Goal: Task Accomplishment & Management: Manage account settings

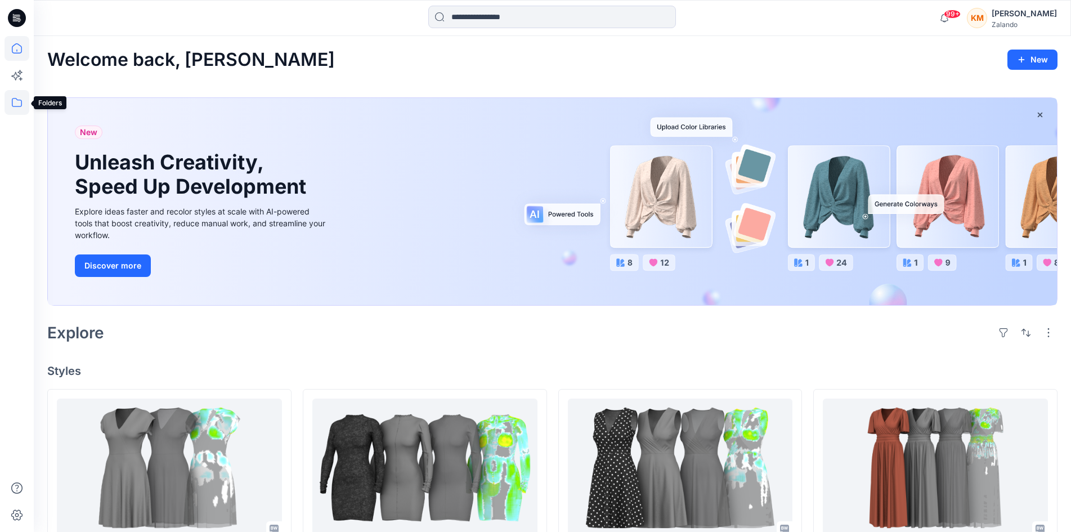
click at [11, 101] on icon at bounding box center [17, 102] width 25 height 25
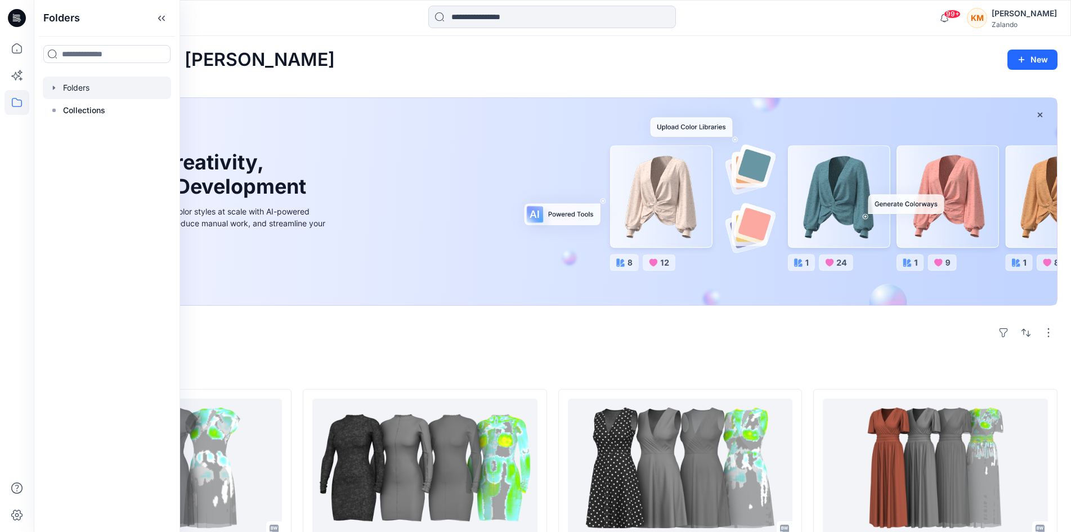
click at [79, 84] on div at bounding box center [107, 88] width 128 height 23
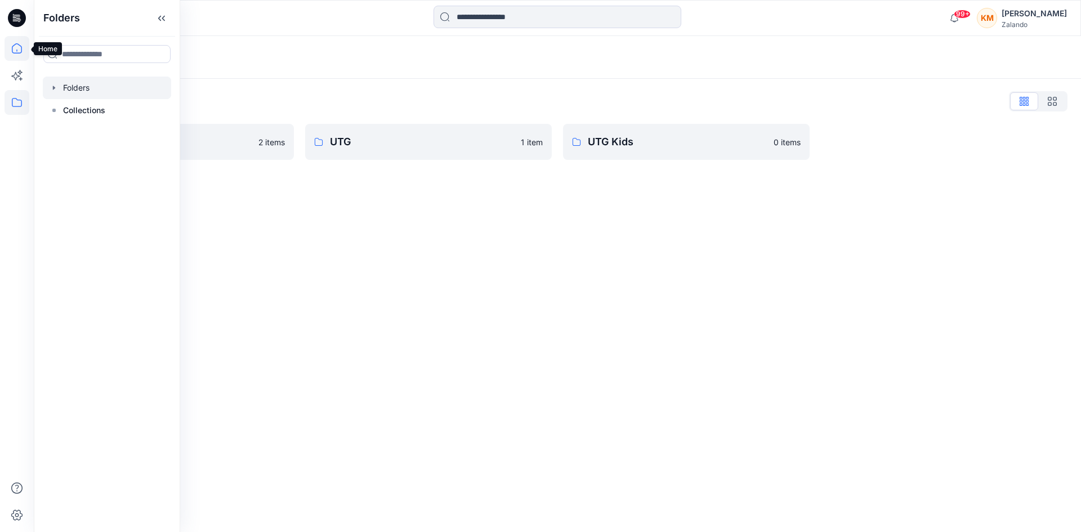
click at [17, 44] on icon at bounding box center [17, 48] width 10 height 10
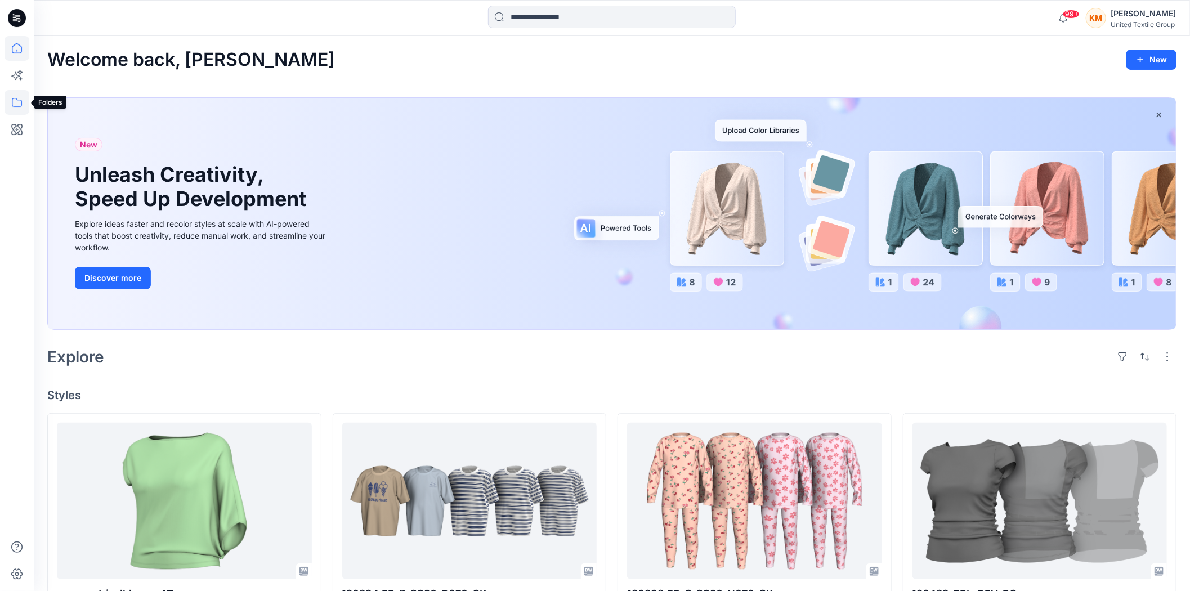
click at [15, 97] on icon at bounding box center [17, 102] width 25 height 25
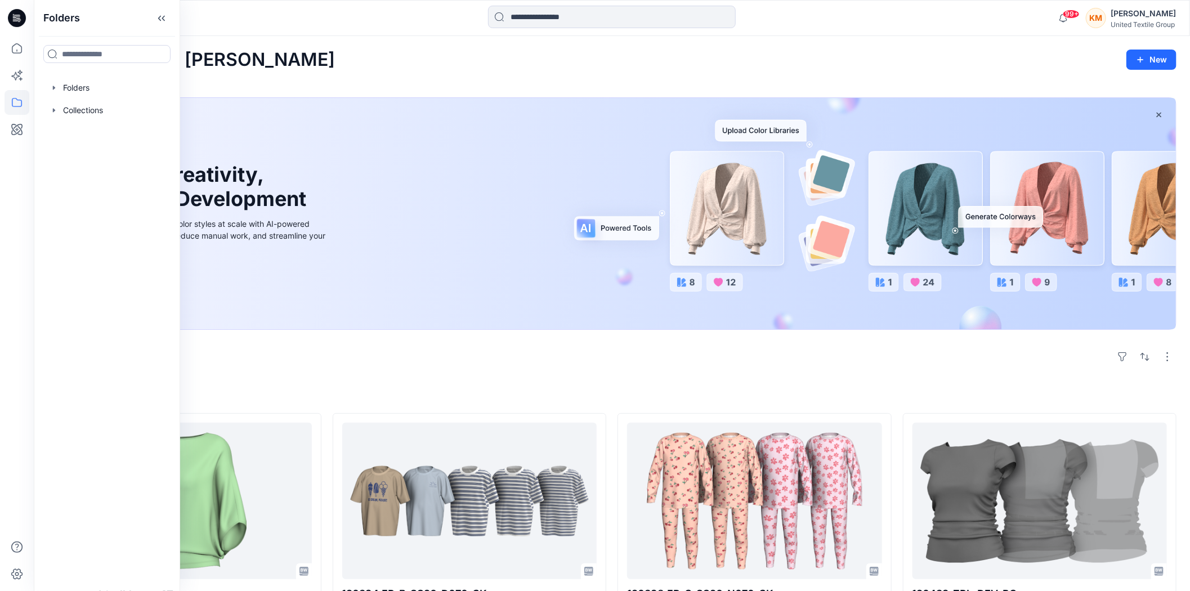
click at [409, 375] on div "Welcome back, Kristina New New Unleash Creativity, Speed Up Development Explore…" at bounding box center [612, 584] width 1156 height 1096
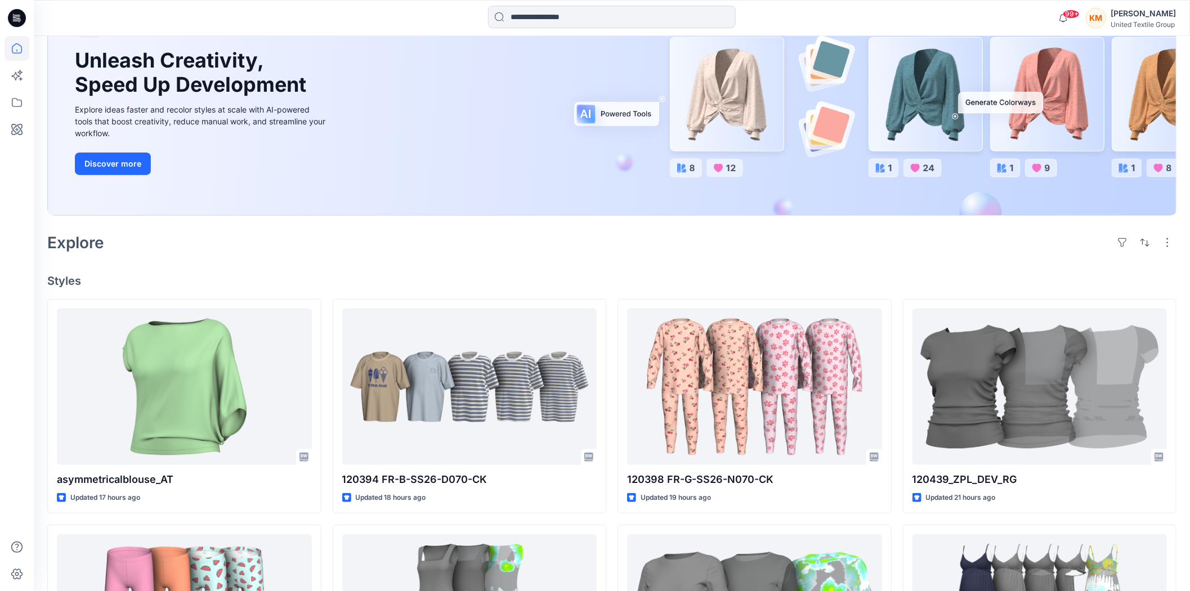
scroll to position [125, 0]
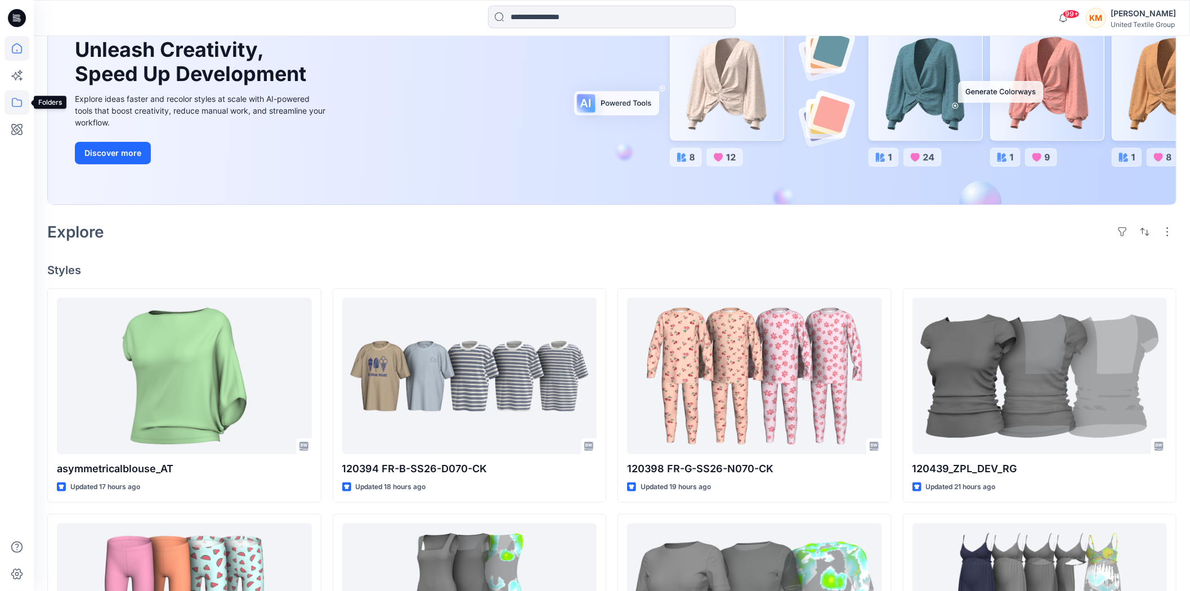
click at [13, 104] on icon at bounding box center [17, 102] width 25 height 25
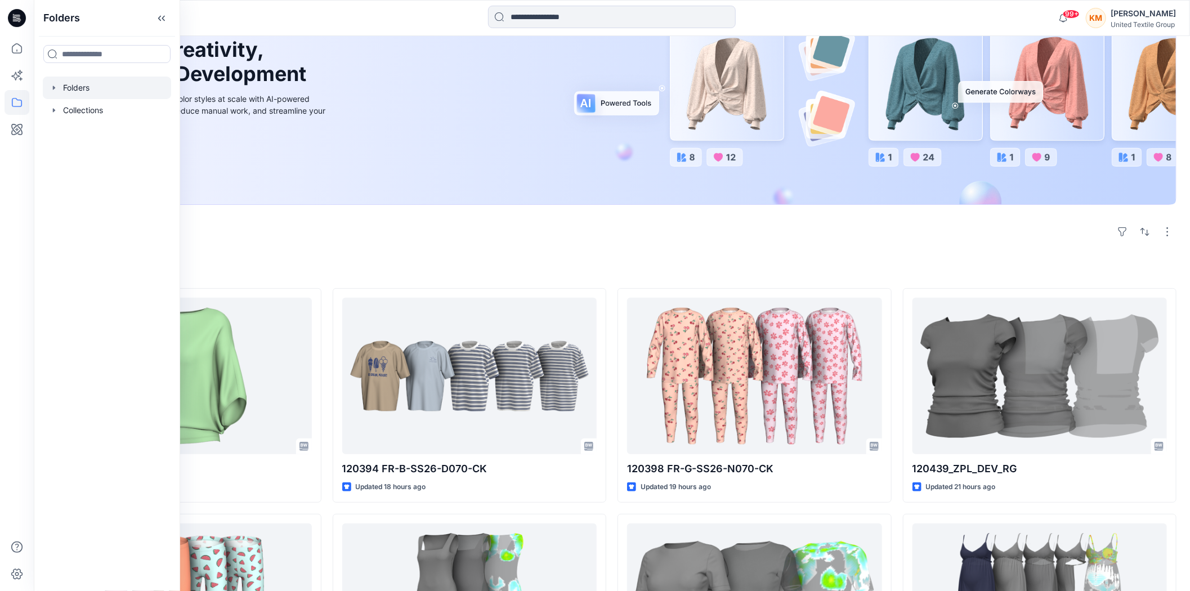
click at [70, 87] on div at bounding box center [107, 88] width 128 height 23
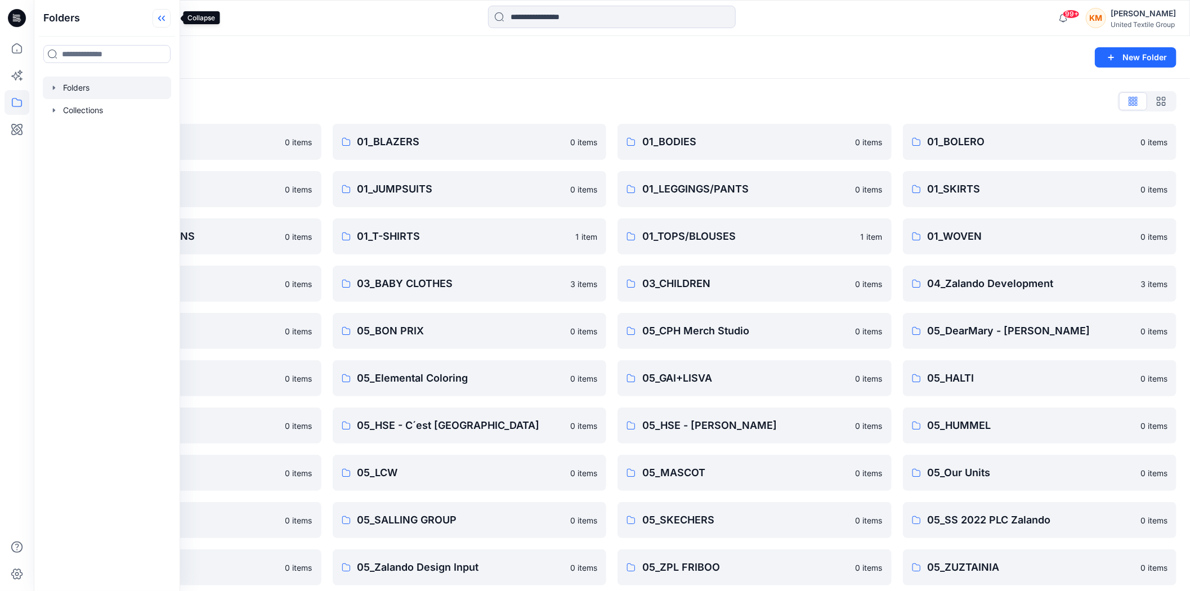
click at [171, 16] on icon at bounding box center [162, 18] width 18 height 19
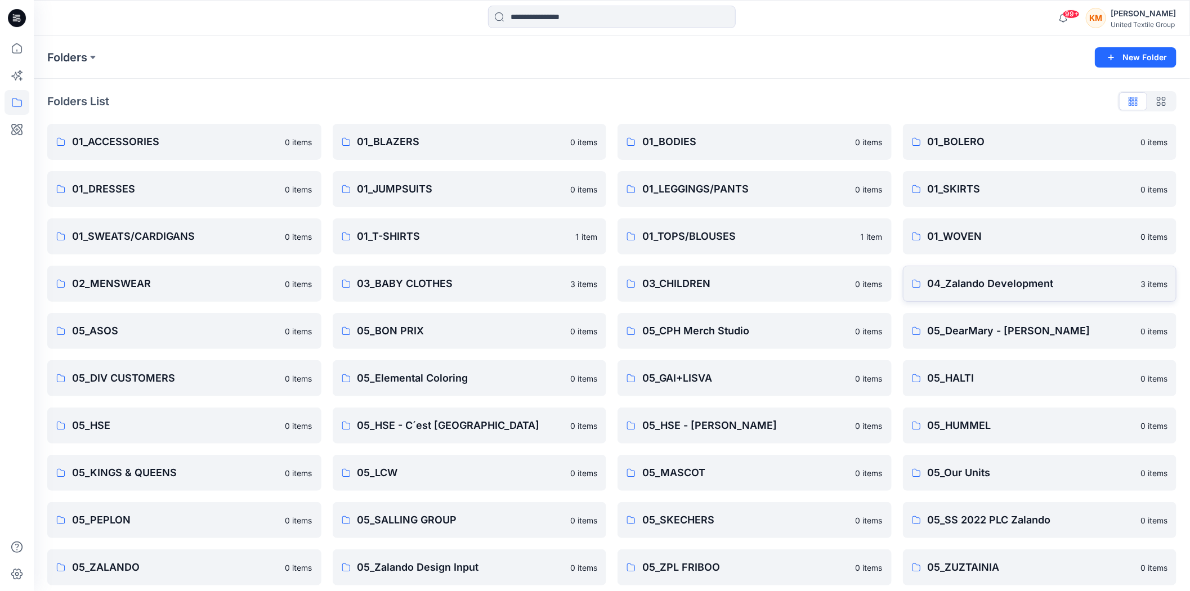
click at [953, 277] on p "04_Zalando Development" at bounding box center [1031, 284] width 207 height 16
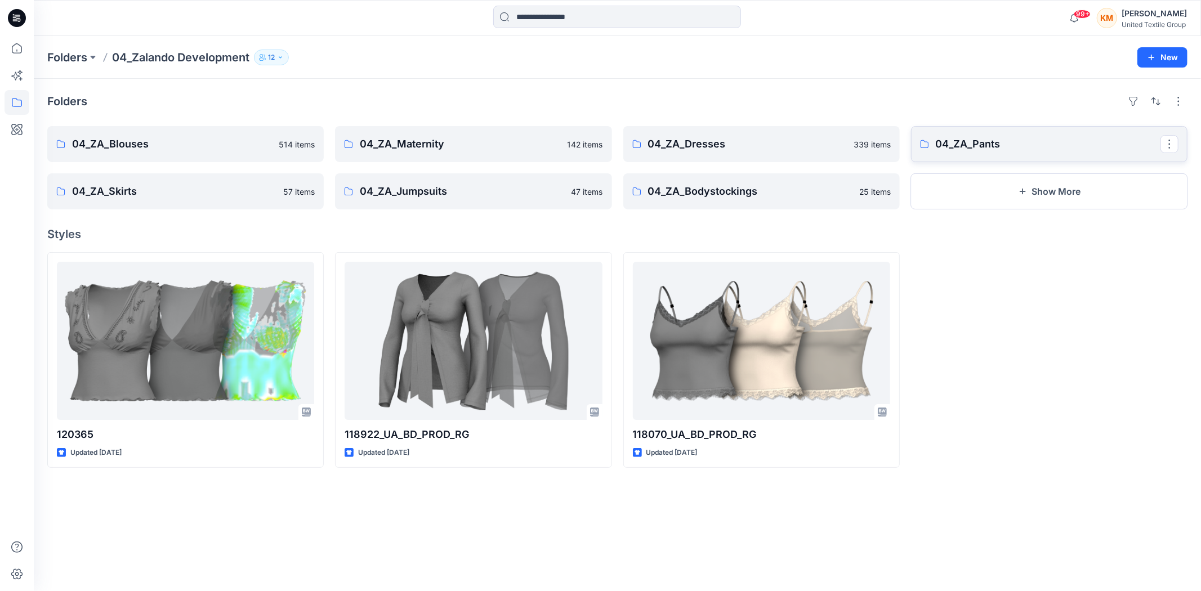
click at [960, 142] on p "04_ZA_Pants" at bounding box center [1047, 144] width 225 height 16
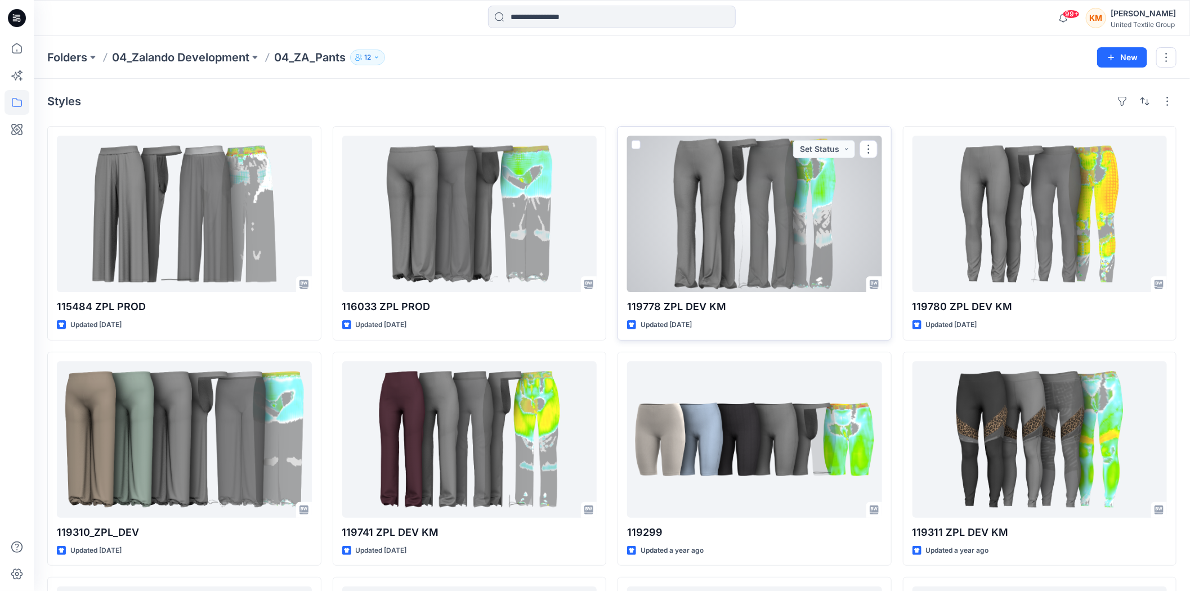
click at [711, 250] on div at bounding box center [754, 214] width 255 height 156
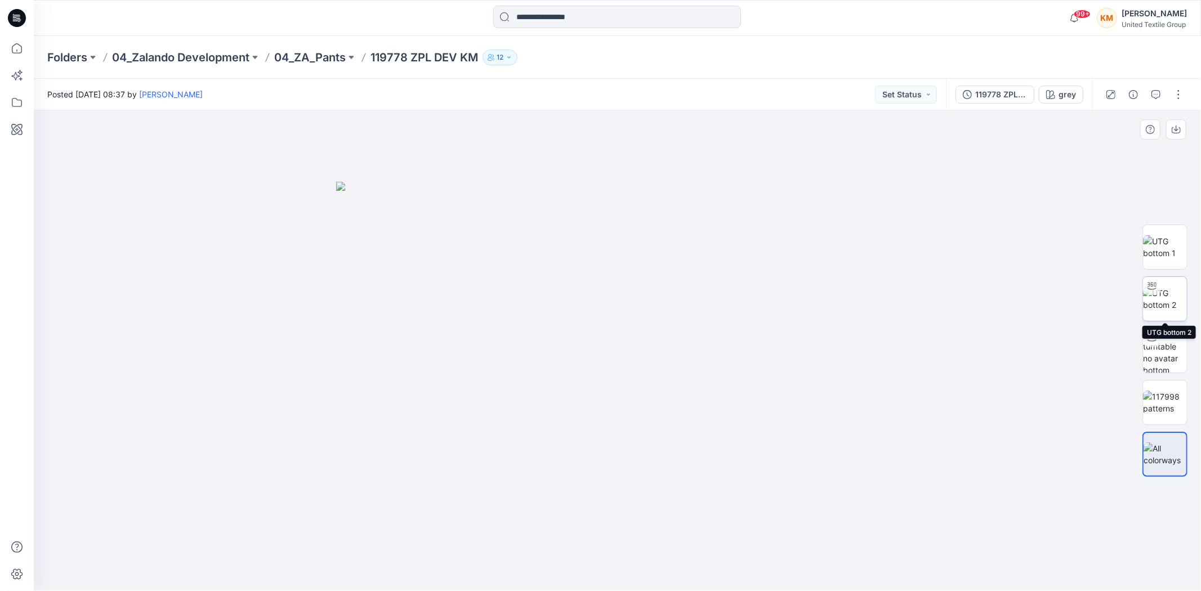
click at [1173, 290] on img at bounding box center [1165, 299] width 44 height 24
drag, startPoint x: 752, startPoint y: 566, endPoint x: 737, endPoint y: 571, distance: 15.5
click at [737, 571] on icon at bounding box center [619, 557] width 341 height 42
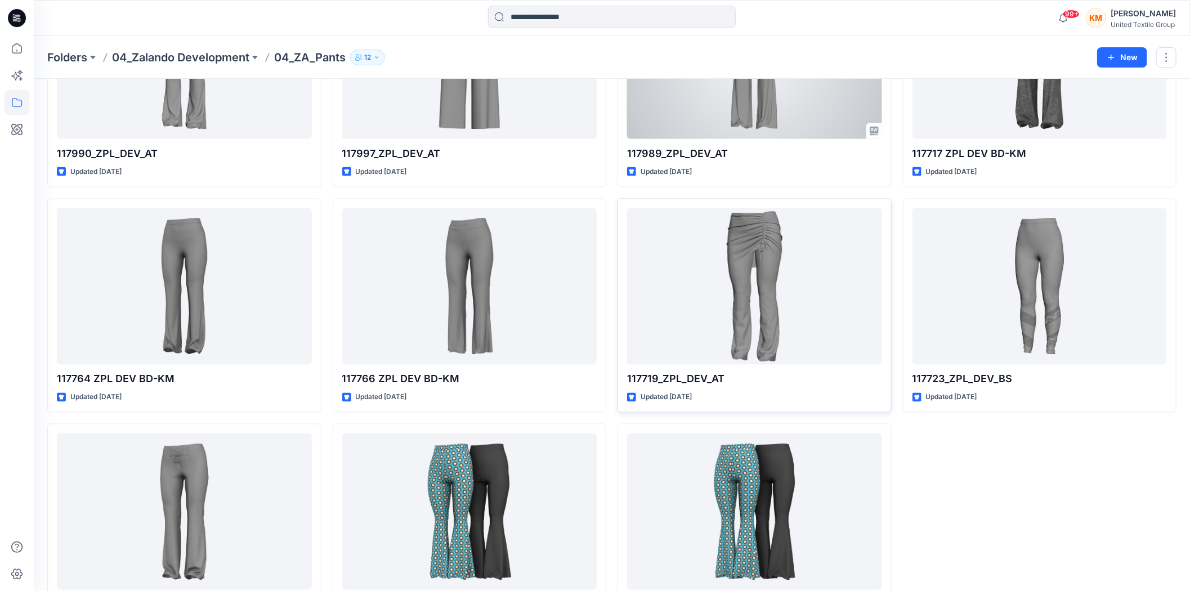
scroll to position [1056, 0]
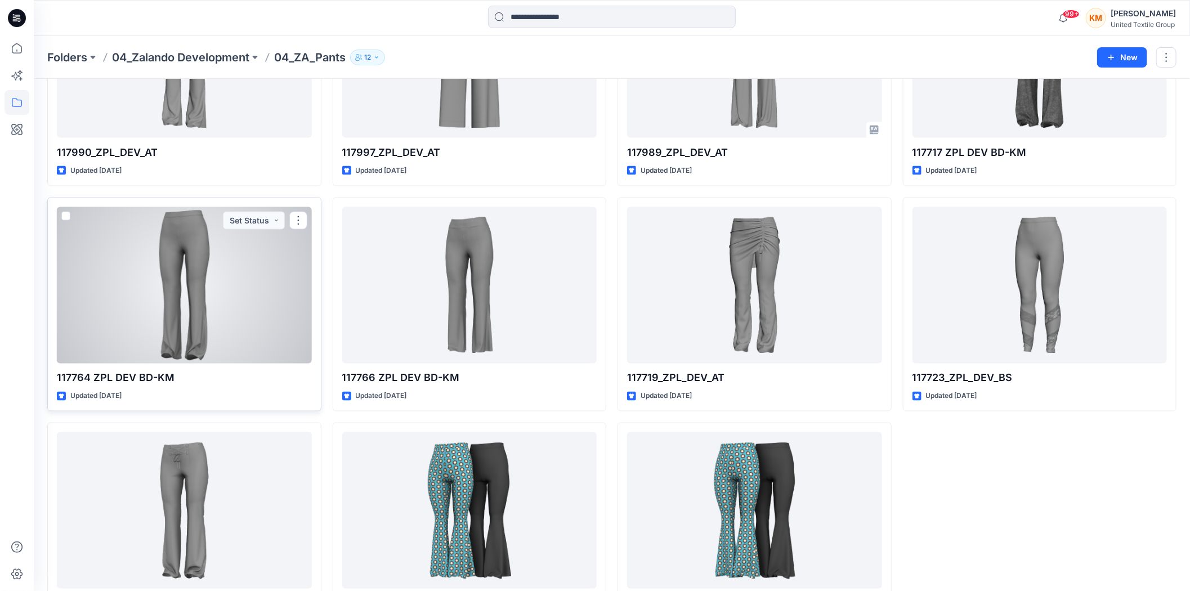
click at [208, 287] on div at bounding box center [184, 285] width 255 height 156
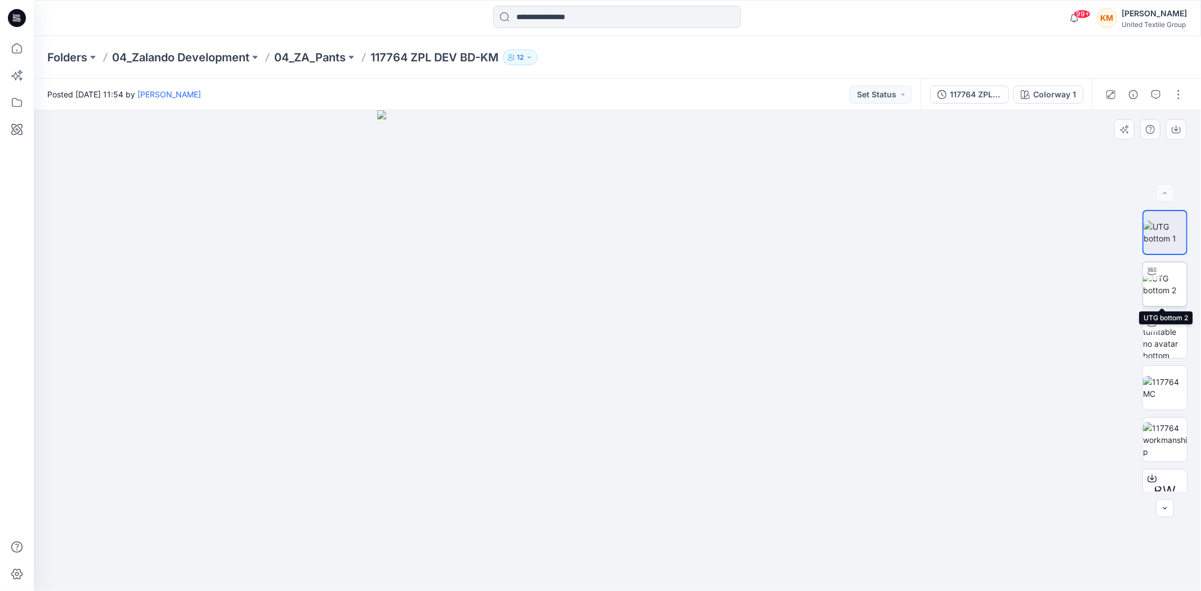
drag, startPoint x: 1173, startPoint y: 283, endPoint x: 1023, endPoint y: 386, distance: 182.3
click at [1172, 283] on img at bounding box center [1165, 284] width 44 height 24
drag, startPoint x: 738, startPoint y: 564, endPoint x: 730, endPoint y: 560, distance: 8.8
click at [730, 560] on icon at bounding box center [619, 557] width 341 height 42
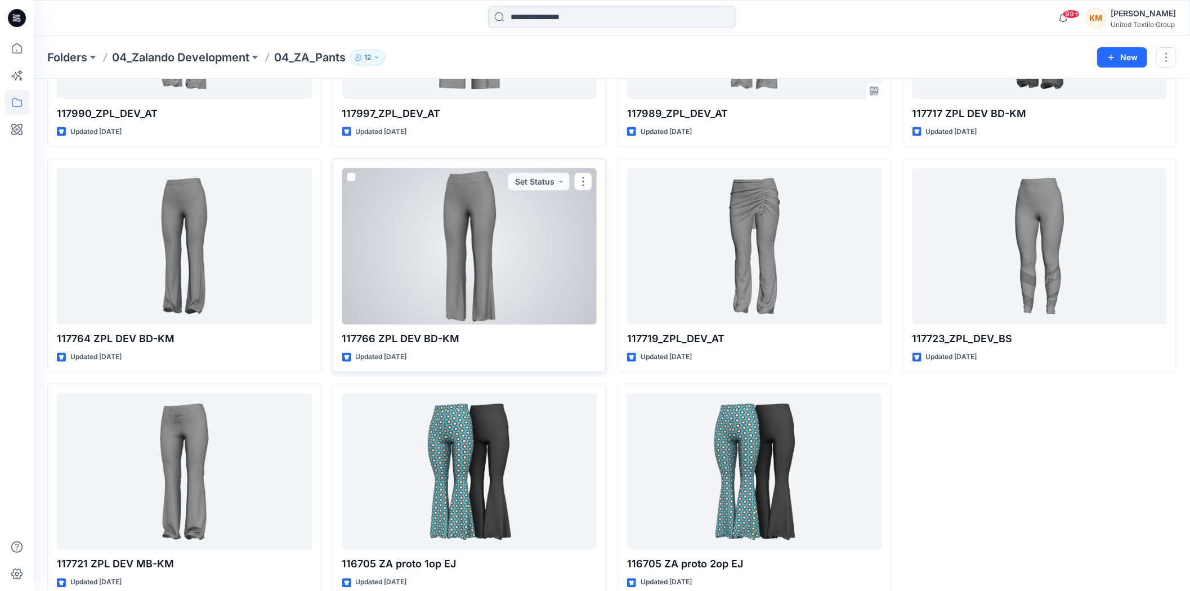
scroll to position [1116, 0]
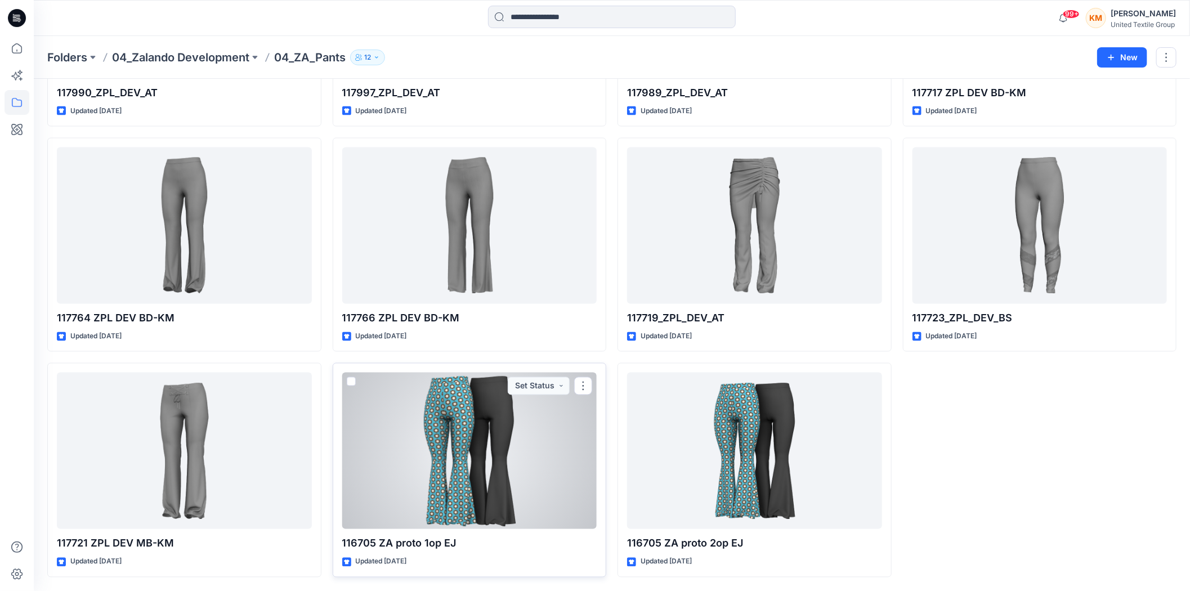
click at [465, 432] on div at bounding box center [469, 451] width 255 height 156
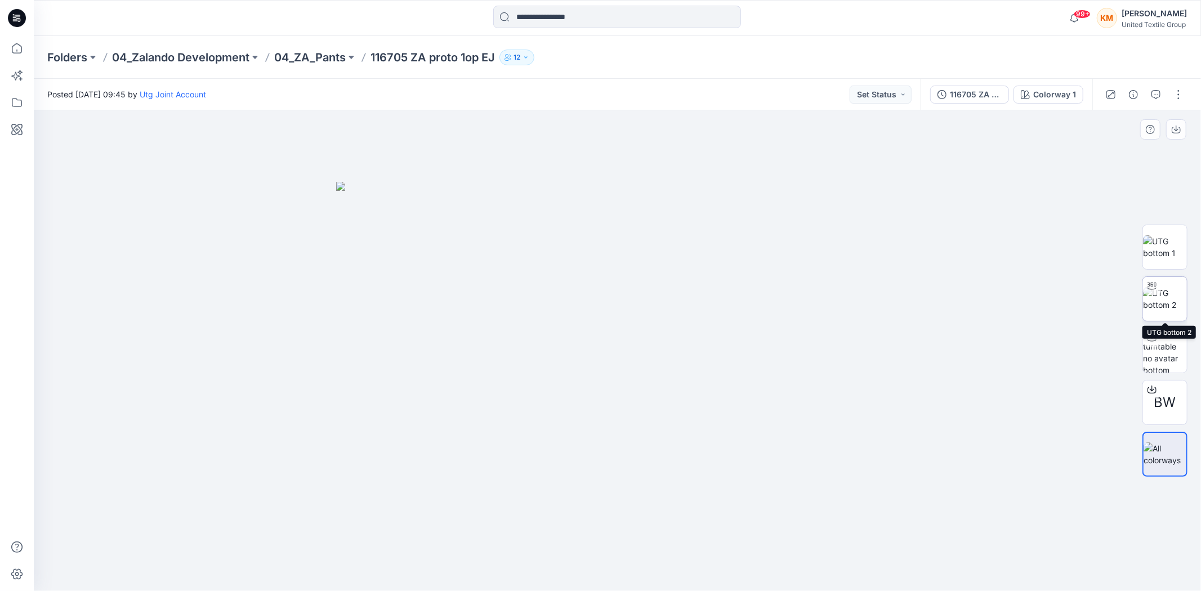
click at [1171, 290] on img at bounding box center [1165, 299] width 44 height 24
drag, startPoint x: 732, startPoint y: 564, endPoint x: 655, endPoint y: 581, distance: 79.1
click at [655, 581] on div at bounding box center [617, 350] width 1167 height 481
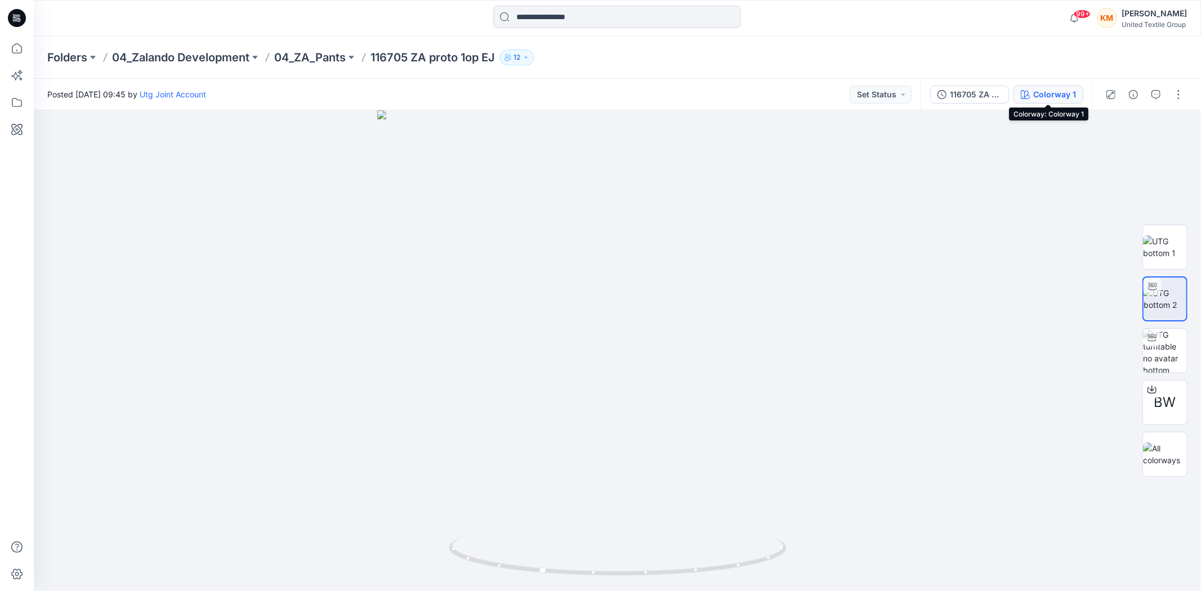
click at [1040, 95] on div "Colorway 1" at bounding box center [1054, 94] width 43 height 12
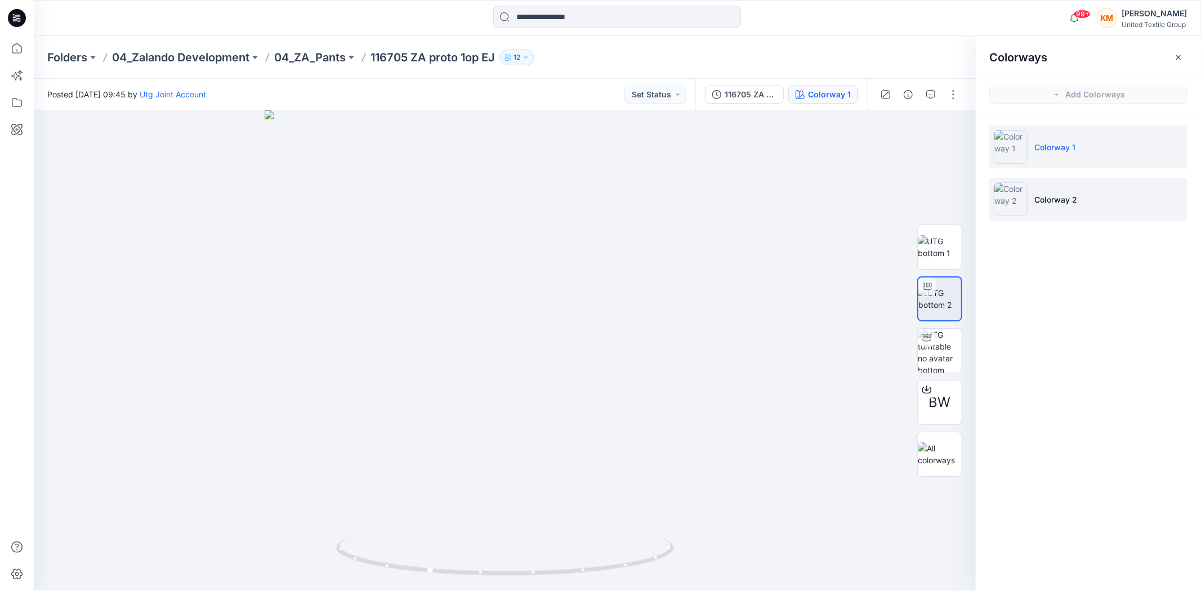
click at [1043, 186] on li "Colorway 2" at bounding box center [1088, 199] width 198 height 43
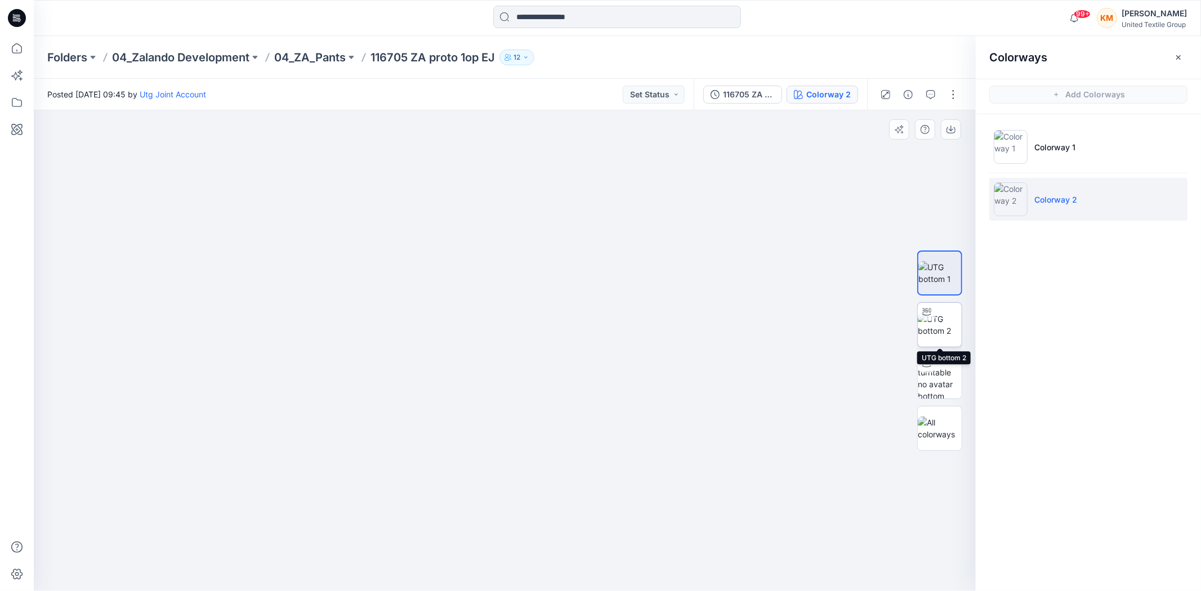
click at [944, 323] on img at bounding box center [939, 325] width 44 height 24
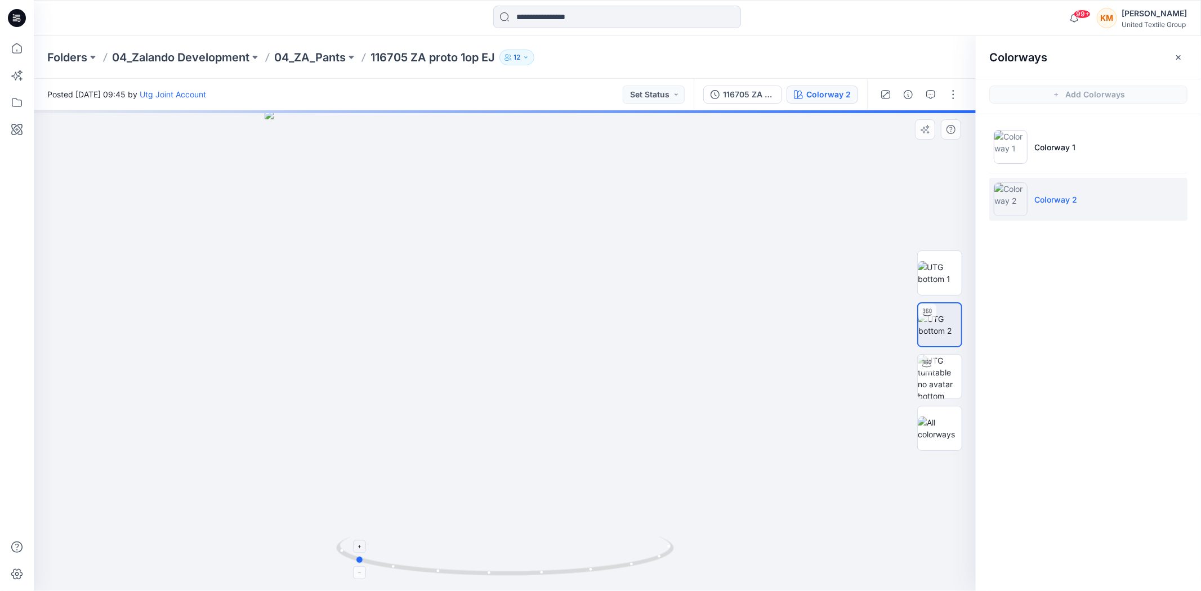
drag, startPoint x: 576, startPoint y: 572, endPoint x: 425, endPoint y: 569, distance: 150.3
click at [425, 569] on icon at bounding box center [506, 557] width 341 height 42
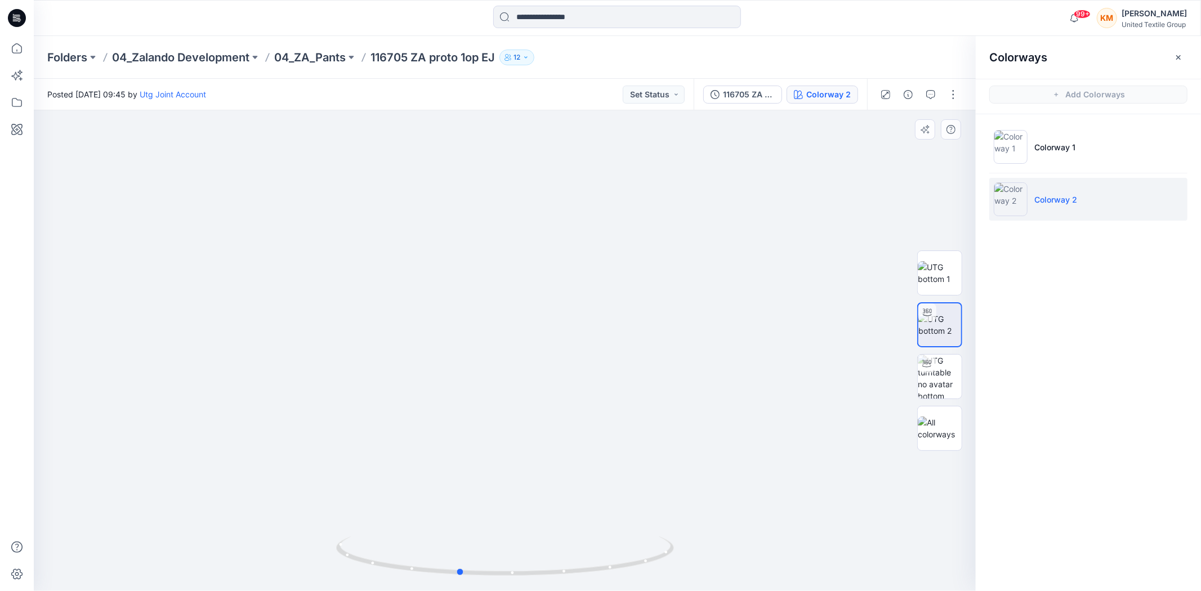
drag, startPoint x: 526, startPoint y: 575, endPoint x: 637, endPoint y: 585, distance: 111.4
click at [629, 569] on icon at bounding box center [506, 557] width 341 height 42
click at [12, 49] on icon at bounding box center [17, 48] width 10 height 10
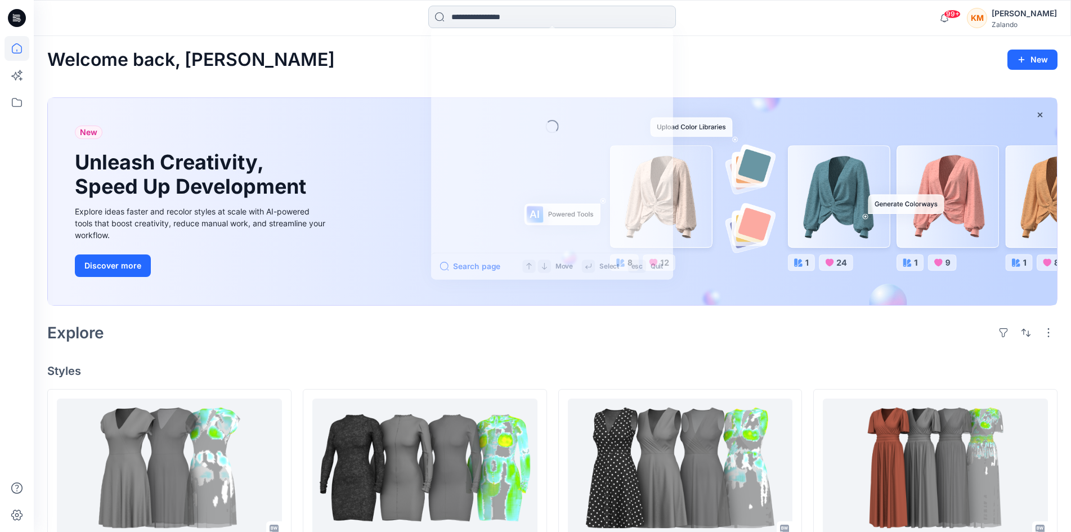
click at [479, 12] on input at bounding box center [552, 17] width 248 height 23
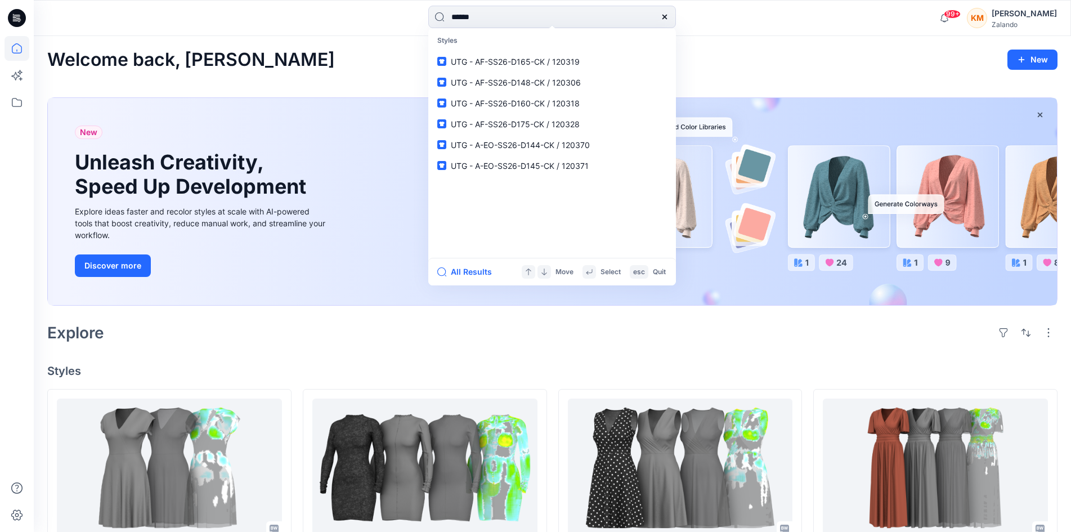
type input "******"
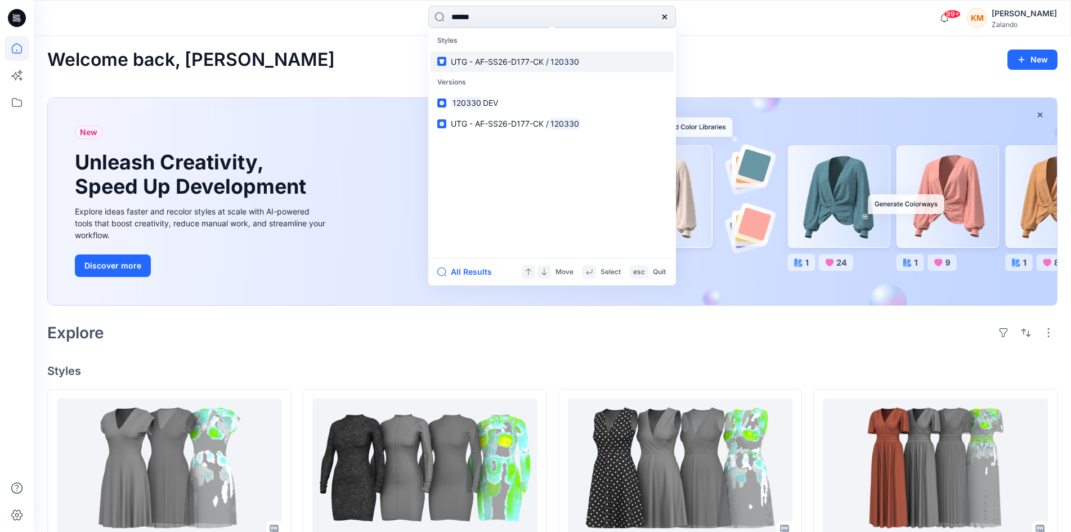
click at [531, 57] on span "UTG - AF-SS26-D177-CK /" at bounding box center [500, 62] width 98 height 10
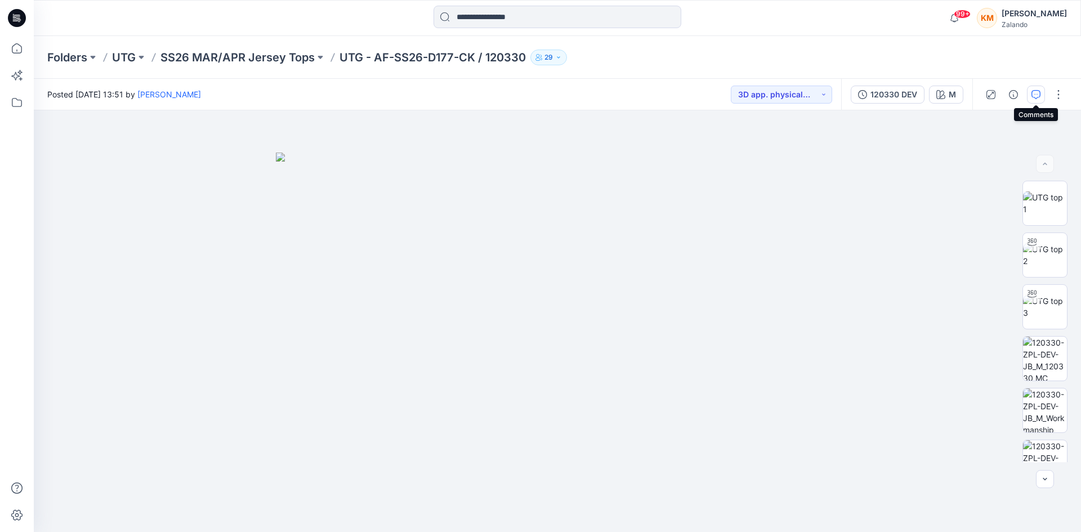
click at [1038, 91] on icon "button" at bounding box center [1035, 94] width 9 height 9
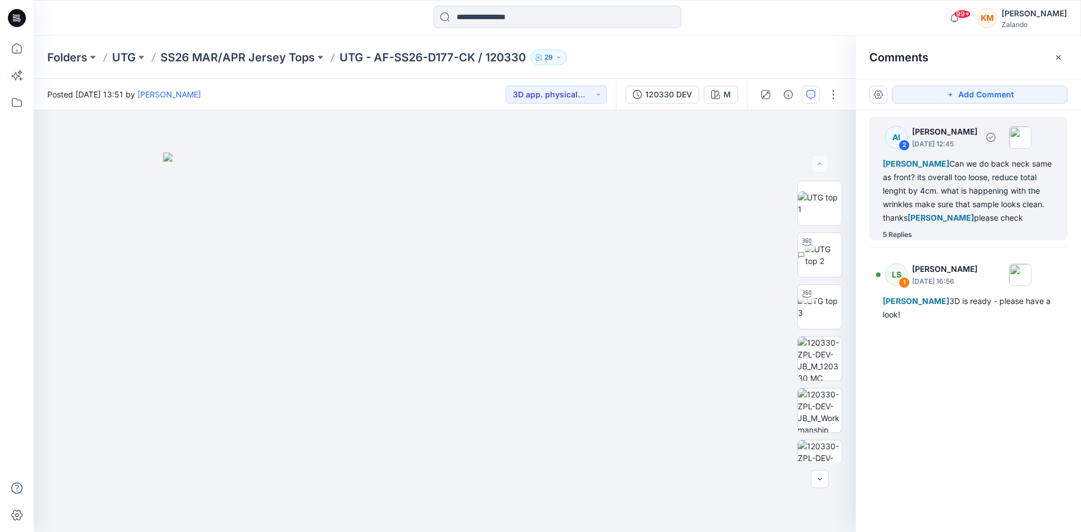
click at [964, 192] on div "Lise Stougaard Can we do back neck same as front? its overall too loose, reduce…" at bounding box center [968, 191] width 171 height 68
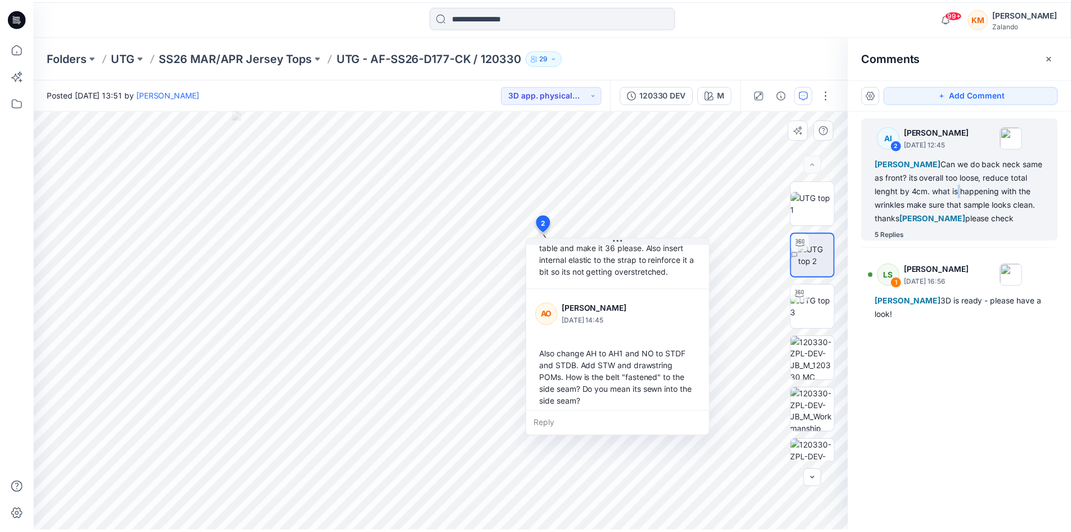
scroll to position [338, 0]
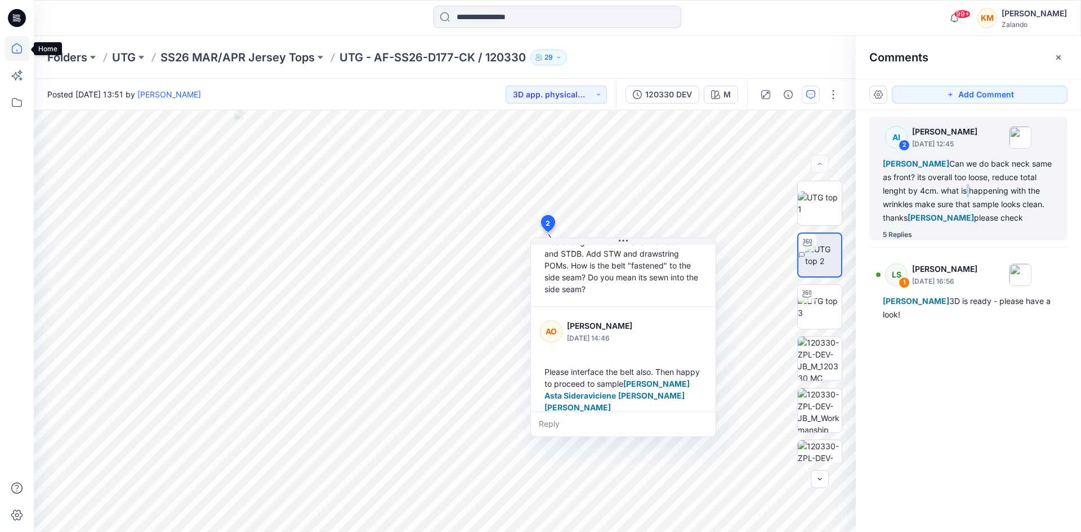
click at [15, 46] on icon at bounding box center [17, 48] width 25 height 25
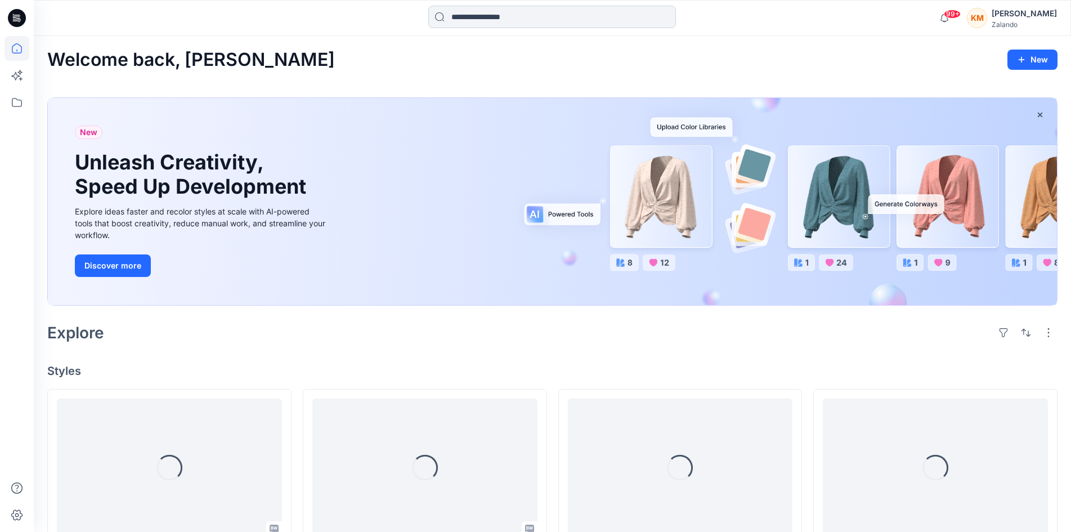
click at [472, 16] on input at bounding box center [552, 17] width 248 height 23
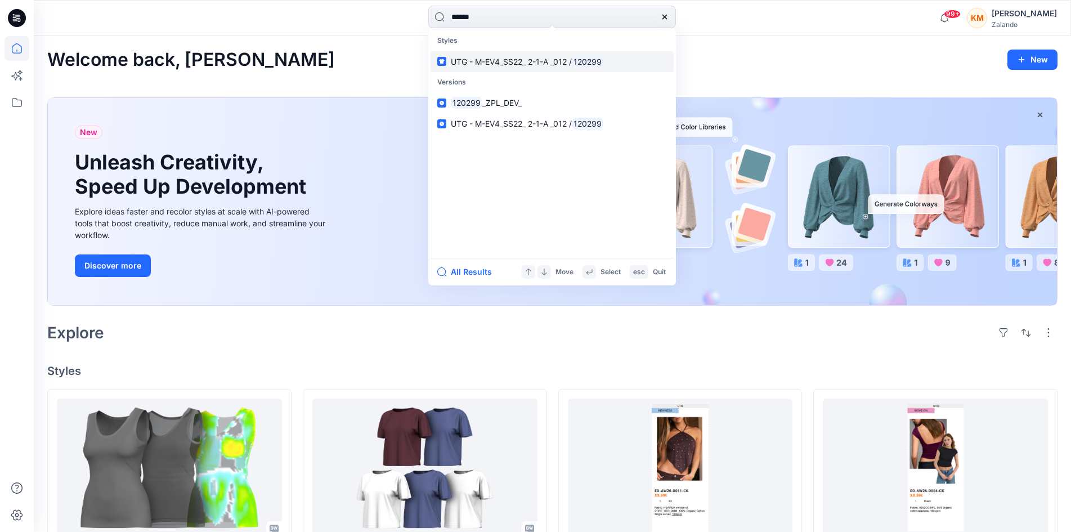
type input "******"
click at [535, 58] on span "UTG - M-EV4_SS22_ 2-1-A _012 /" at bounding box center [511, 62] width 121 height 10
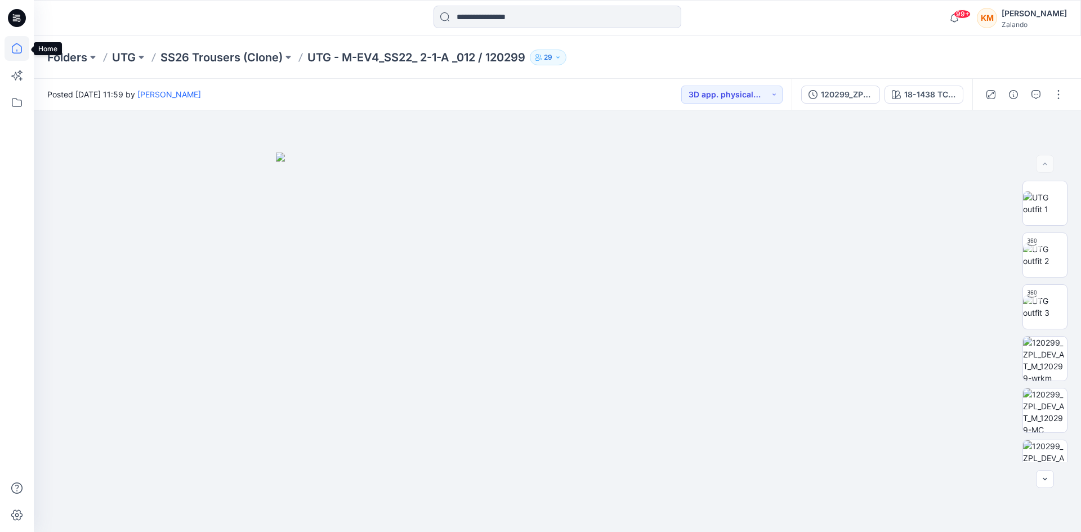
click at [19, 48] on icon at bounding box center [17, 48] width 25 height 25
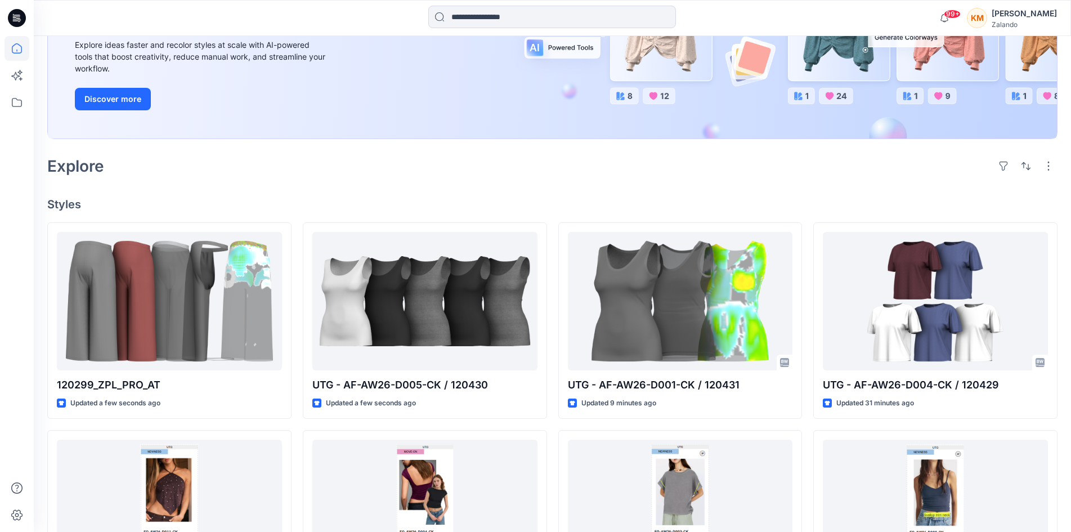
scroll to position [169, 0]
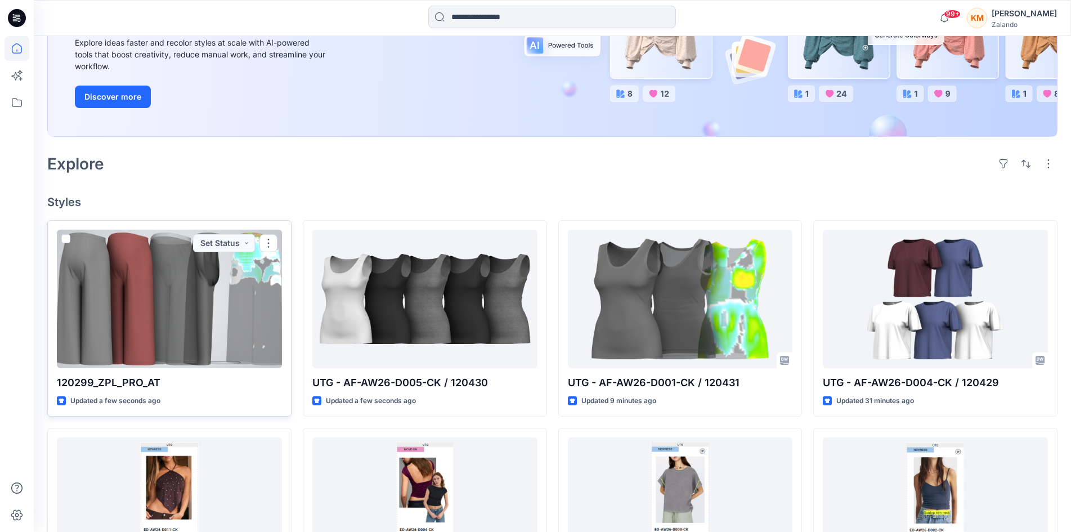
click at [182, 272] on div at bounding box center [169, 299] width 225 height 138
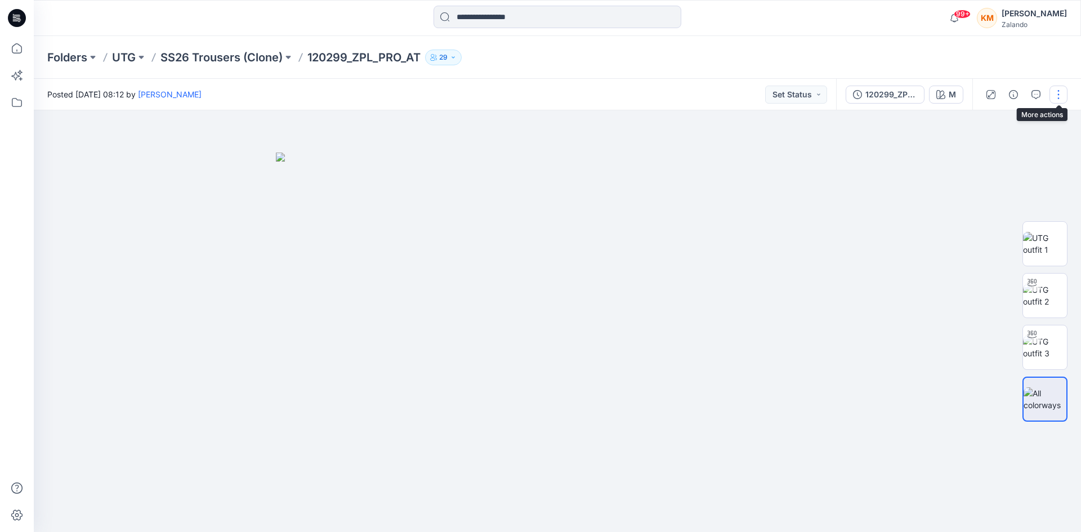
click at [1056, 95] on button "button" at bounding box center [1058, 95] width 18 height 18
click at [998, 151] on button "Edit" at bounding box center [1011, 152] width 104 height 21
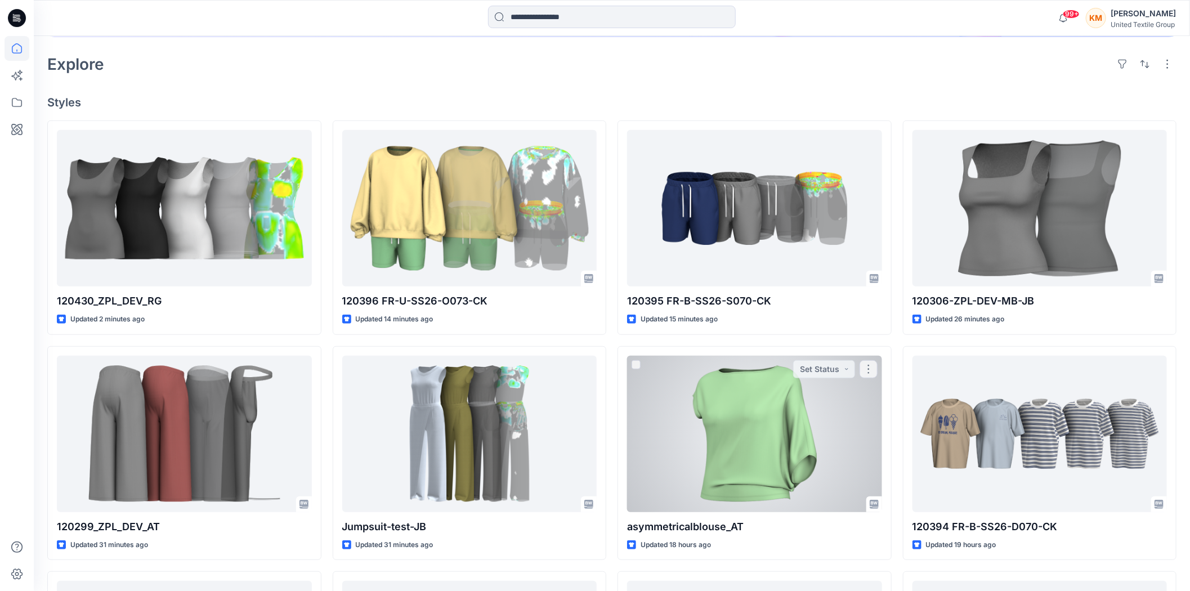
scroll to position [312, 0]
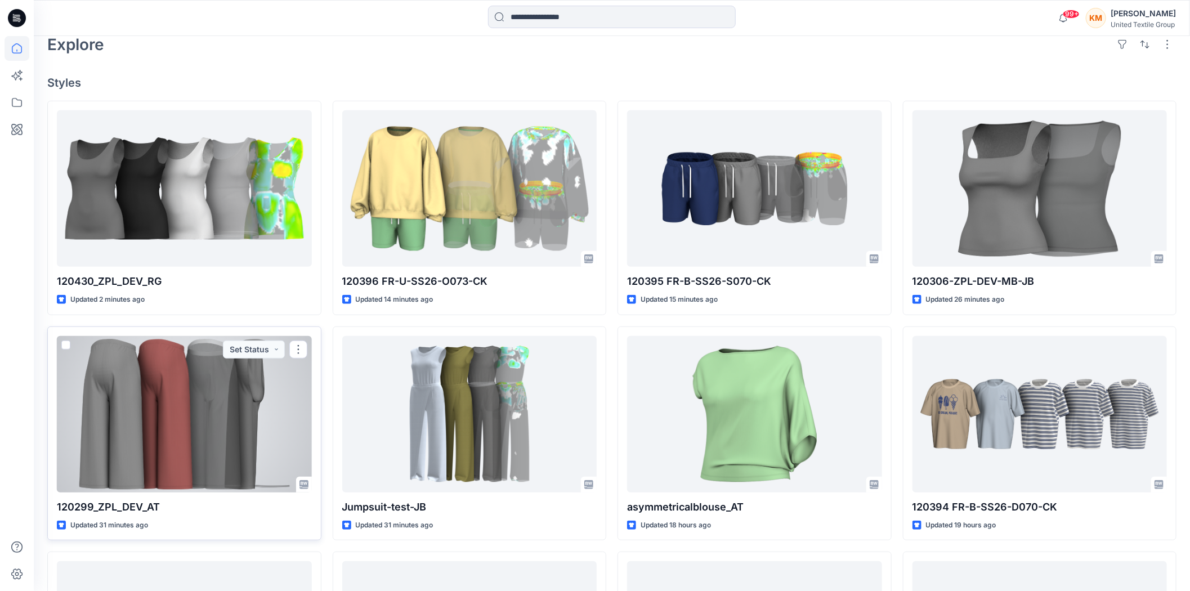
click at [228, 407] on div at bounding box center [184, 414] width 255 height 156
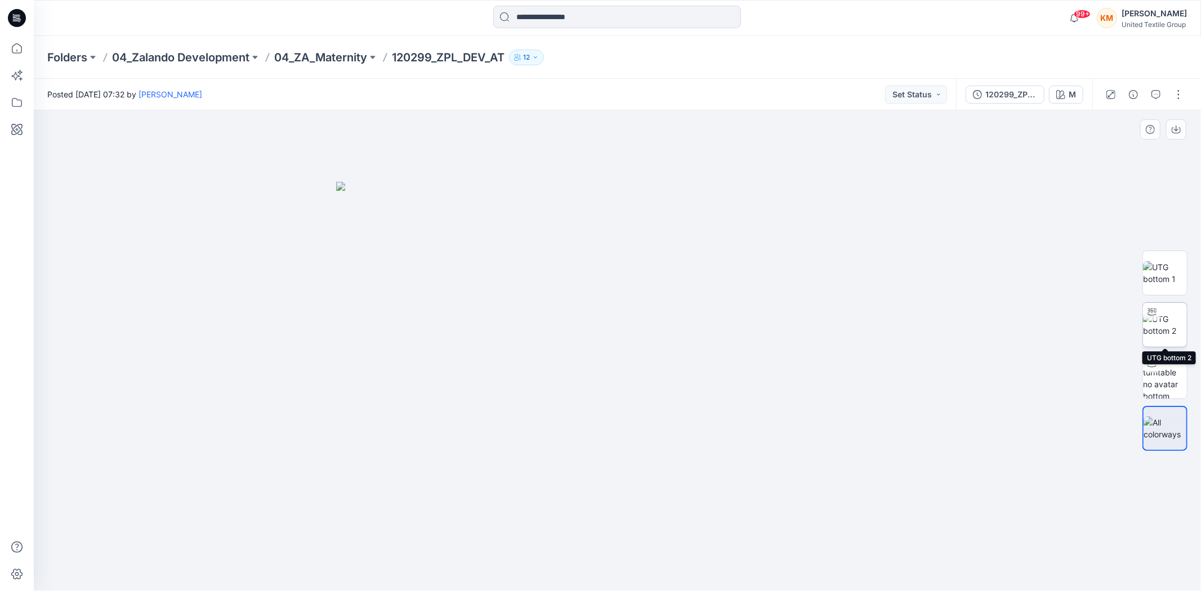
click at [1162, 321] on img at bounding box center [1165, 325] width 44 height 24
drag, startPoint x: 741, startPoint y: 569, endPoint x: 735, endPoint y: 554, distance: 15.9
click at [735, 554] on icon at bounding box center [619, 557] width 341 height 42
click at [1063, 91] on icon "button" at bounding box center [1060, 94] width 9 height 9
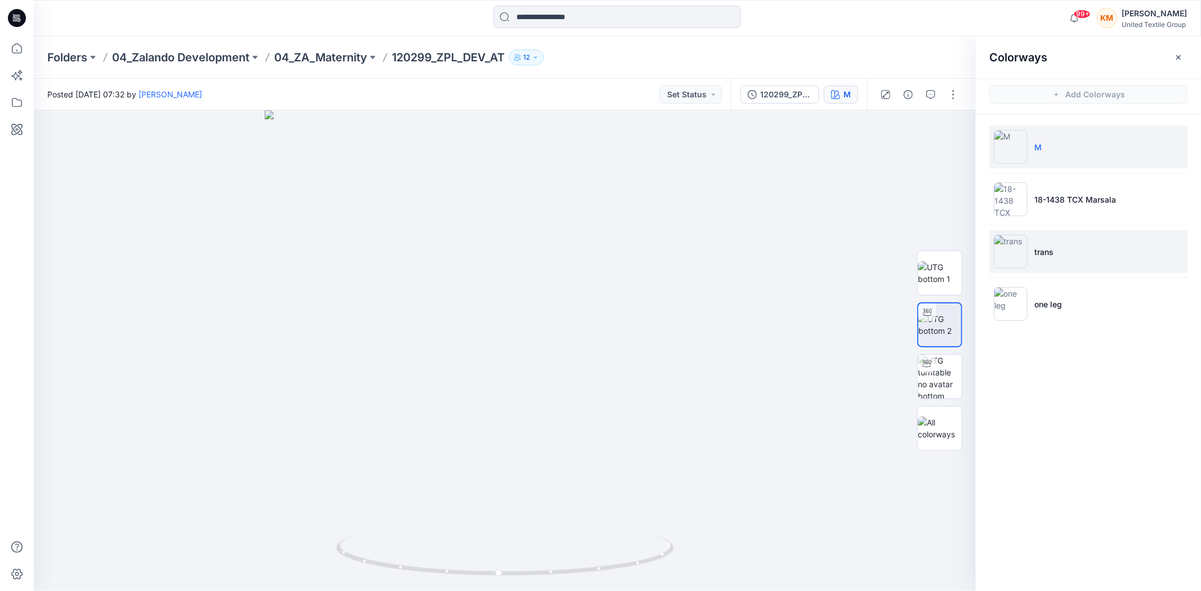
click at [1016, 248] on img at bounding box center [1010, 252] width 34 height 34
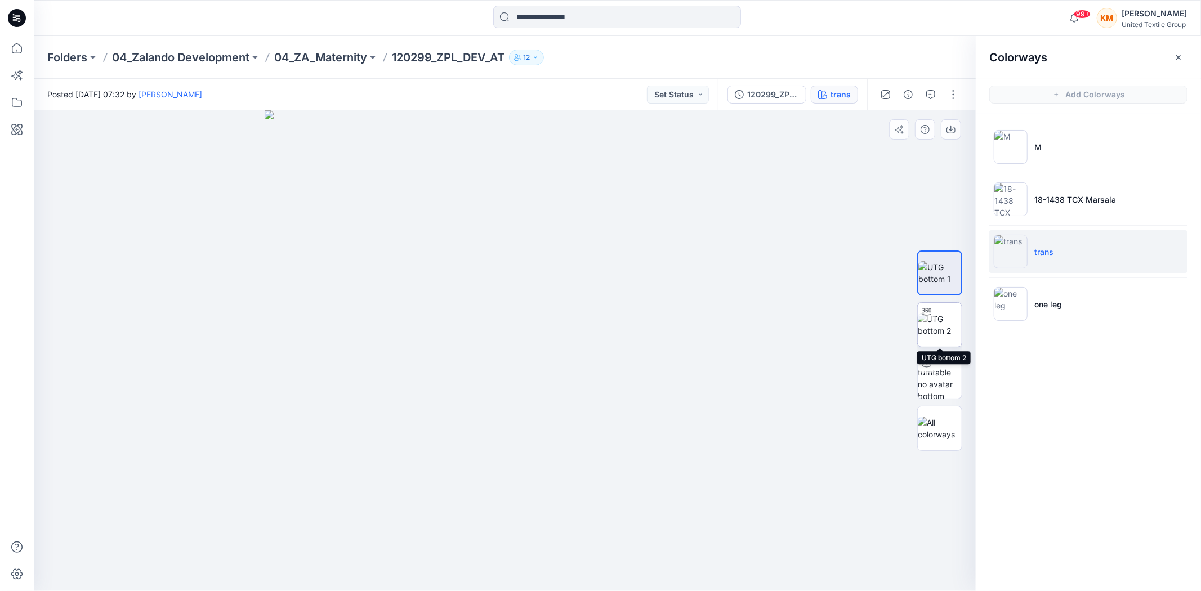
click at [939, 328] on img at bounding box center [939, 325] width 44 height 24
drag, startPoint x: 613, startPoint y: 570, endPoint x: 619, endPoint y: 552, distance: 18.9
click at [619, 552] on icon at bounding box center [506, 557] width 341 height 42
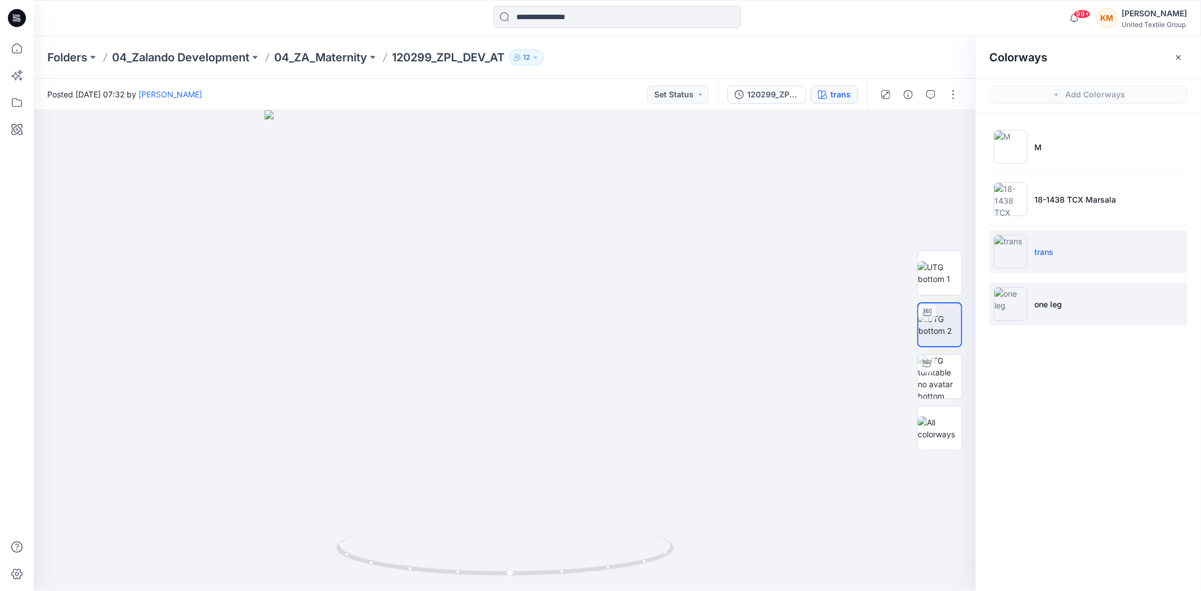
click at [1022, 304] on img at bounding box center [1010, 304] width 34 height 34
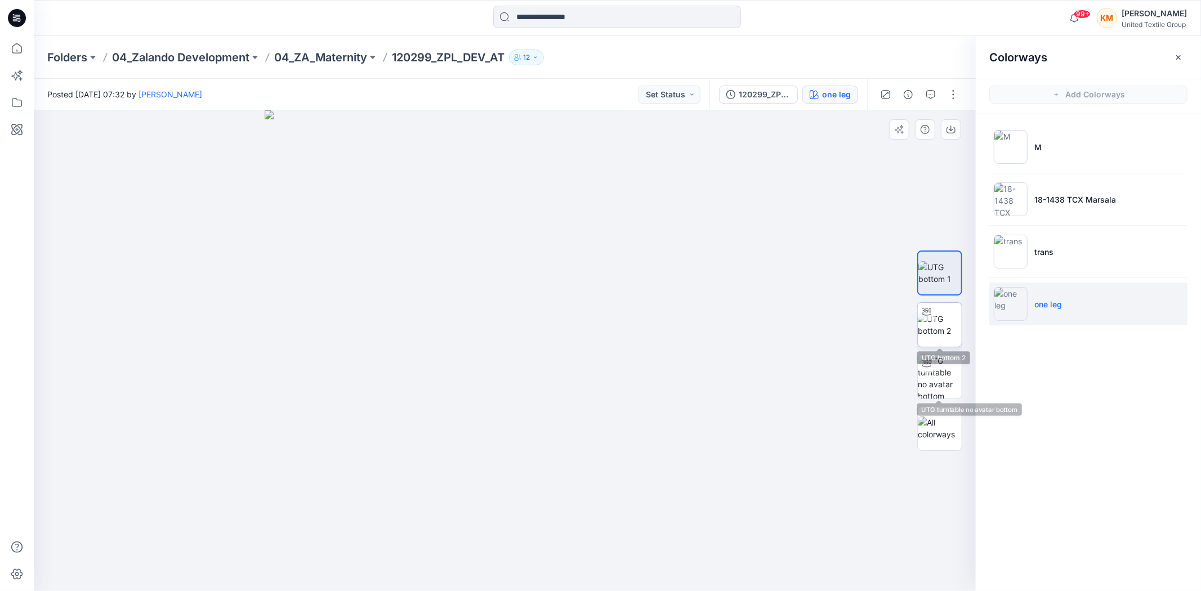
click at [937, 317] on img at bounding box center [939, 325] width 44 height 24
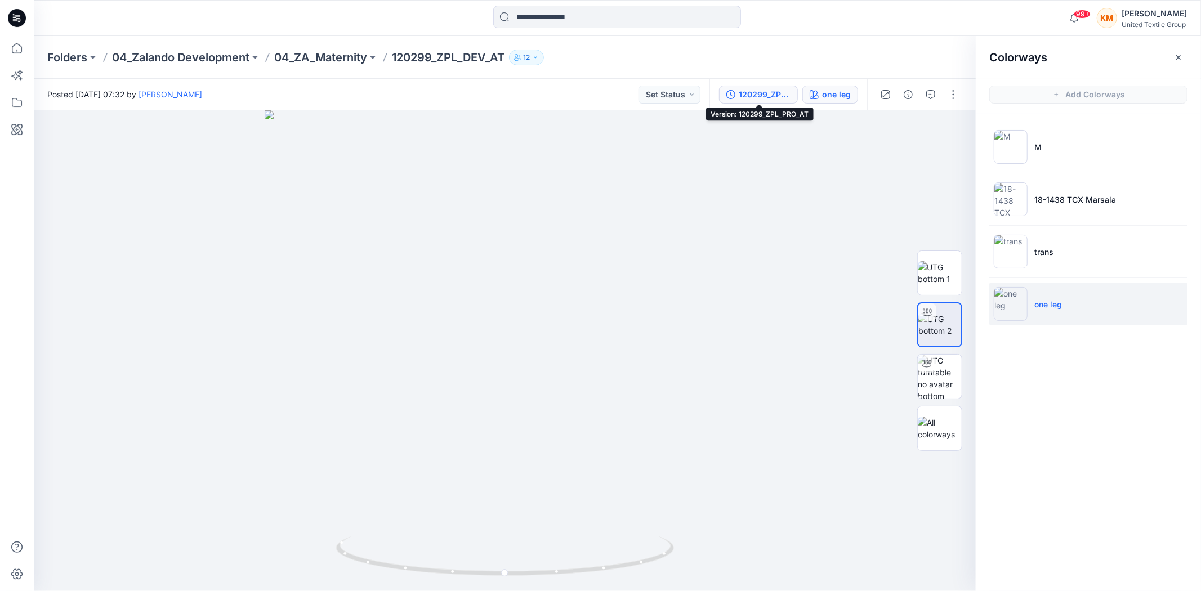
click at [755, 91] on div "120299_ZPL_PRO_AT" at bounding box center [764, 94] width 52 height 12
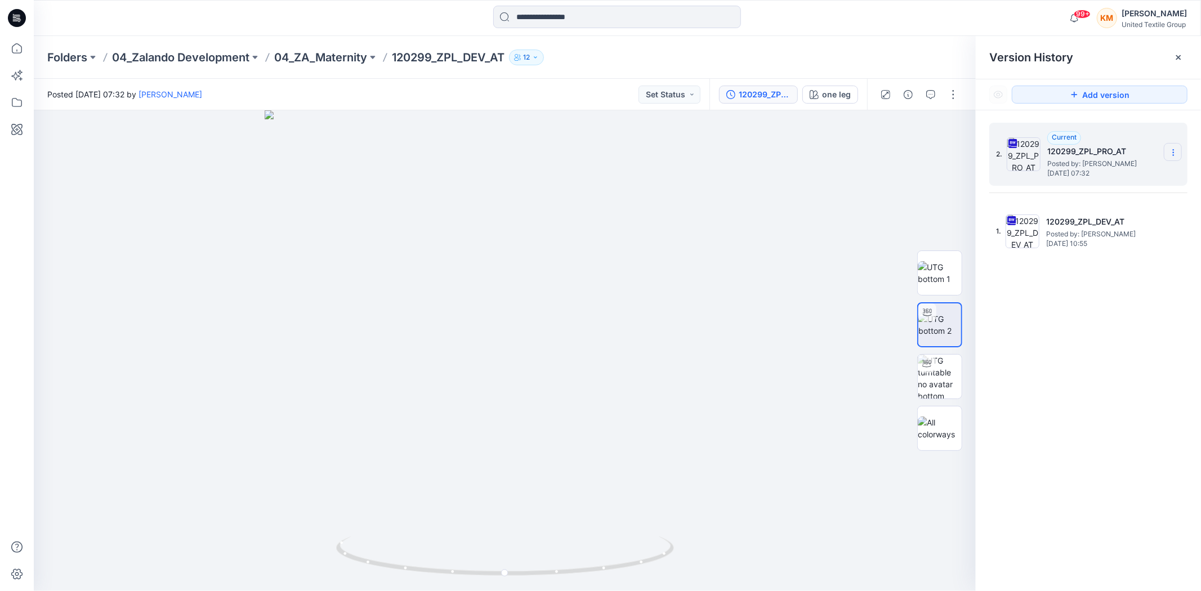
click at [1174, 150] on icon at bounding box center [1172, 152] width 9 height 9
click at [1150, 174] on span "Download Source BW File" at bounding box center [1116, 175] width 94 height 14
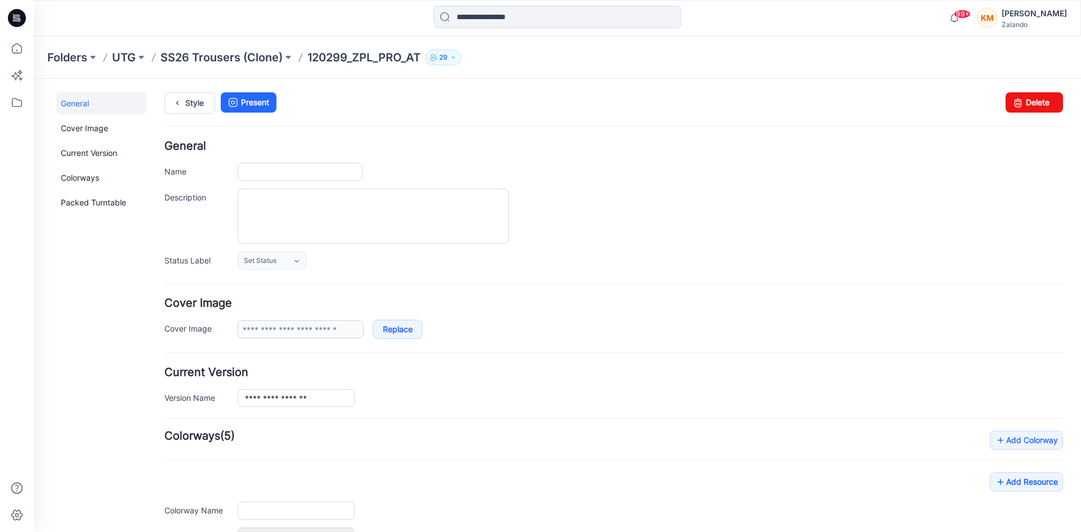
type input "**********"
type input "*"
type input "**********"
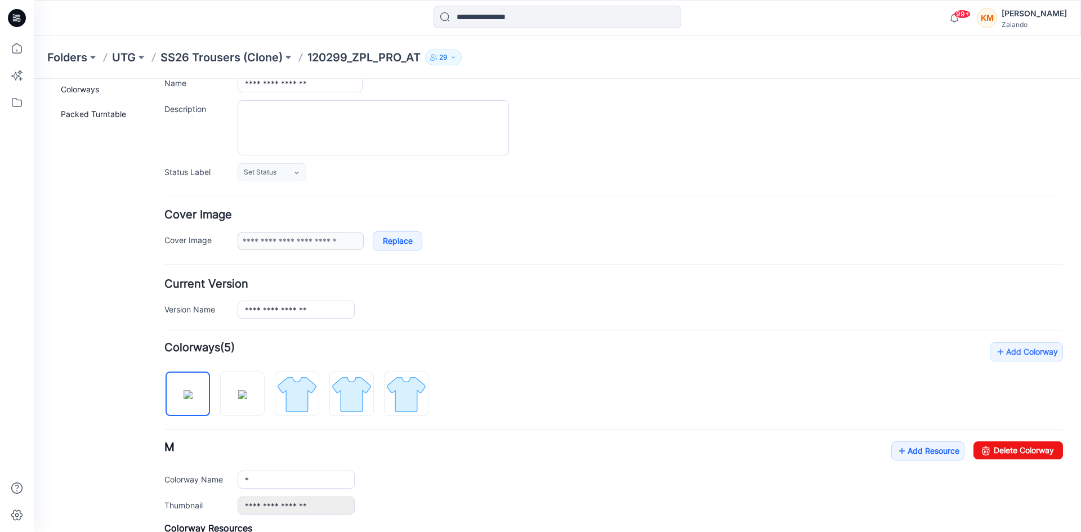
scroll to position [225, 0]
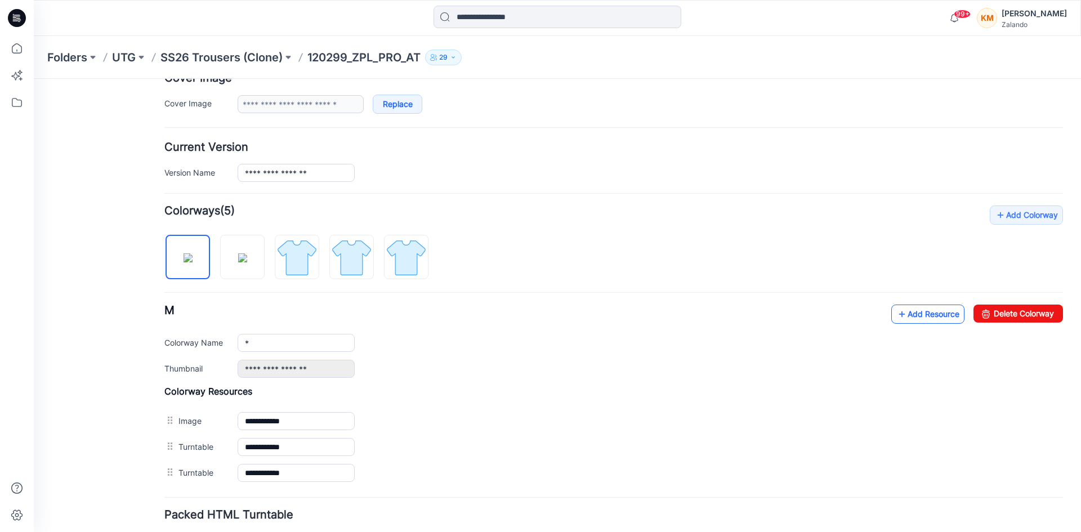
click at [924, 315] on link "Add Resource" at bounding box center [927, 313] width 73 height 19
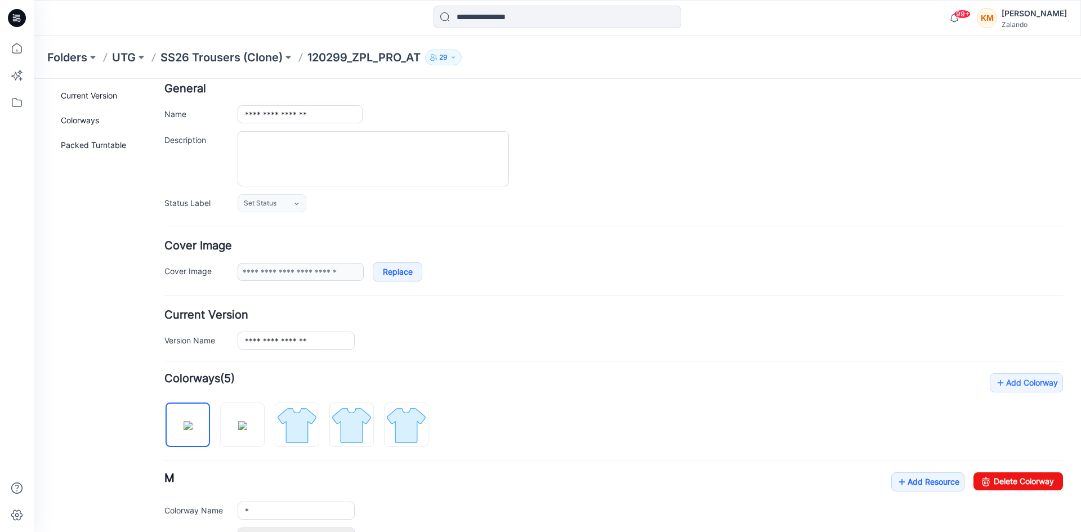
scroll to position [0, 0]
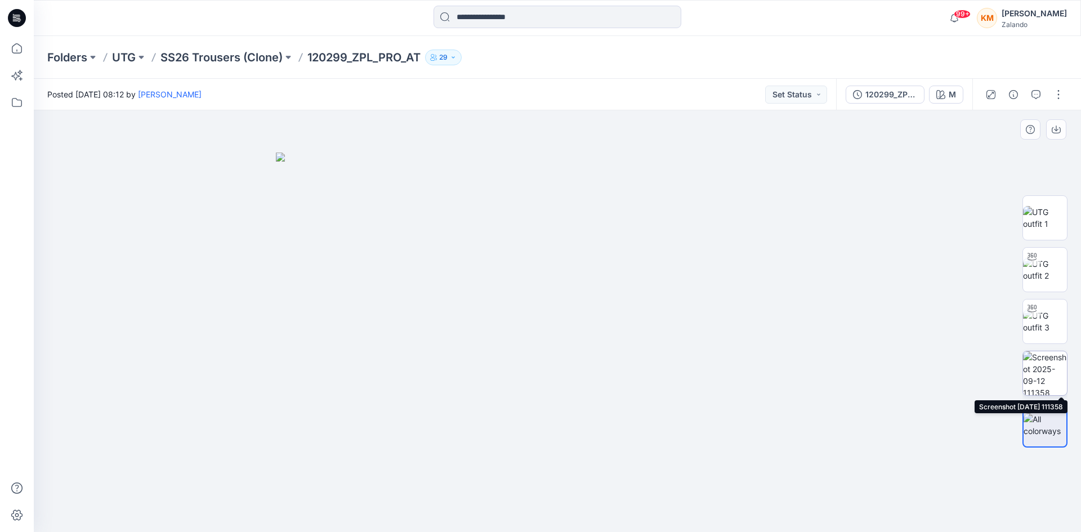
click at [1052, 369] on img at bounding box center [1045, 373] width 44 height 44
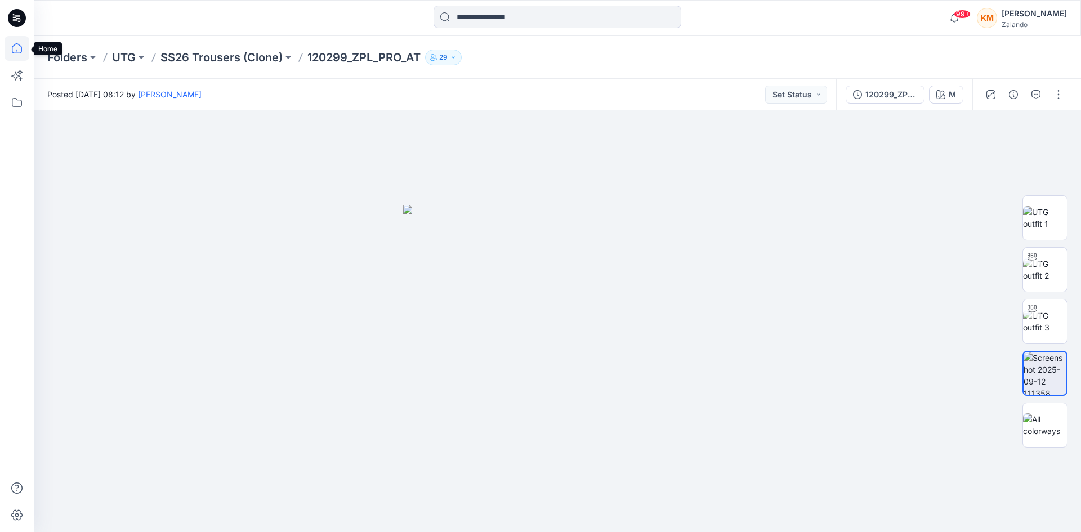
click at [16, 48] on icon at bounding box center [17, 48] width 25 height 25
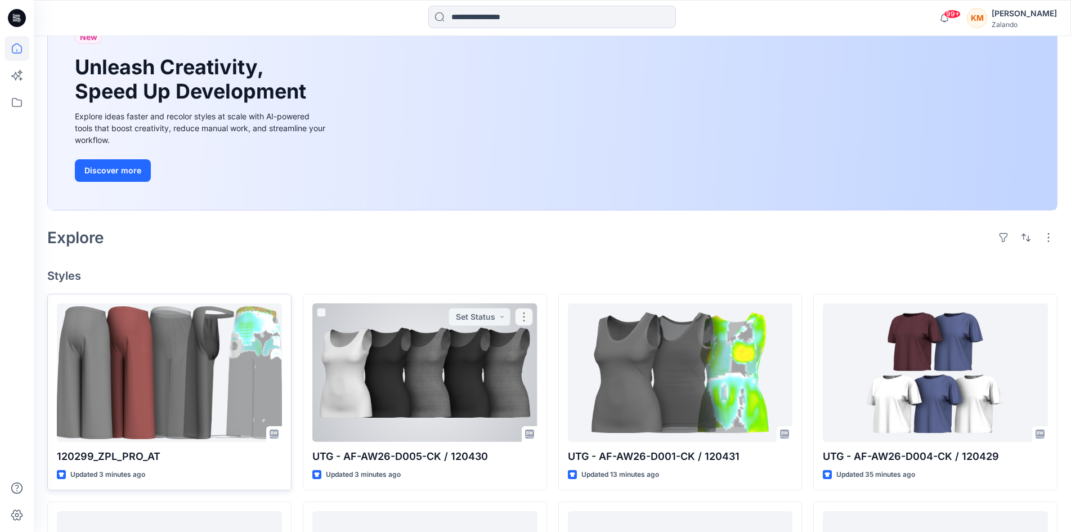
scroll to position [169, 0]
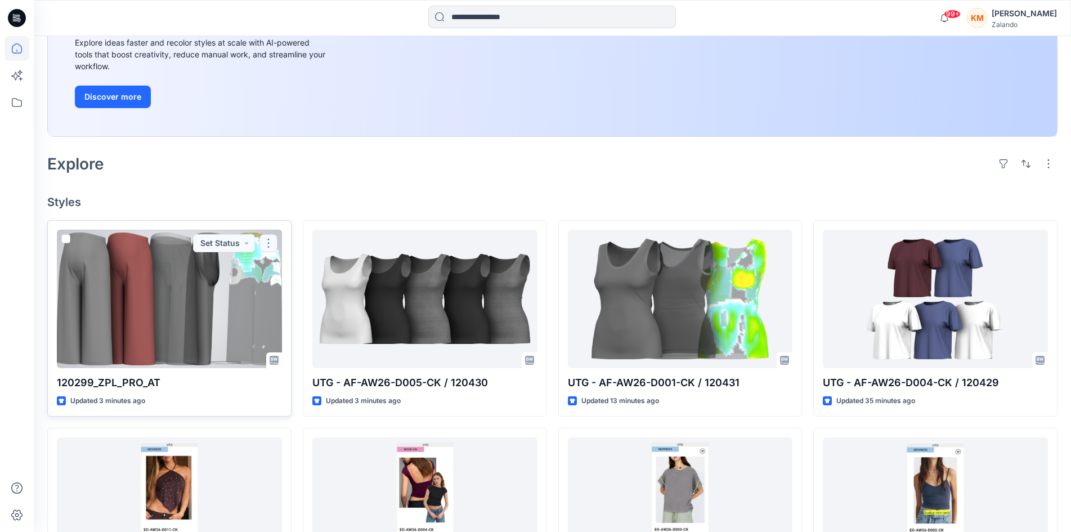
click at [270, 241] on button "button" at bounding box center [268, 243] width 18 height 18
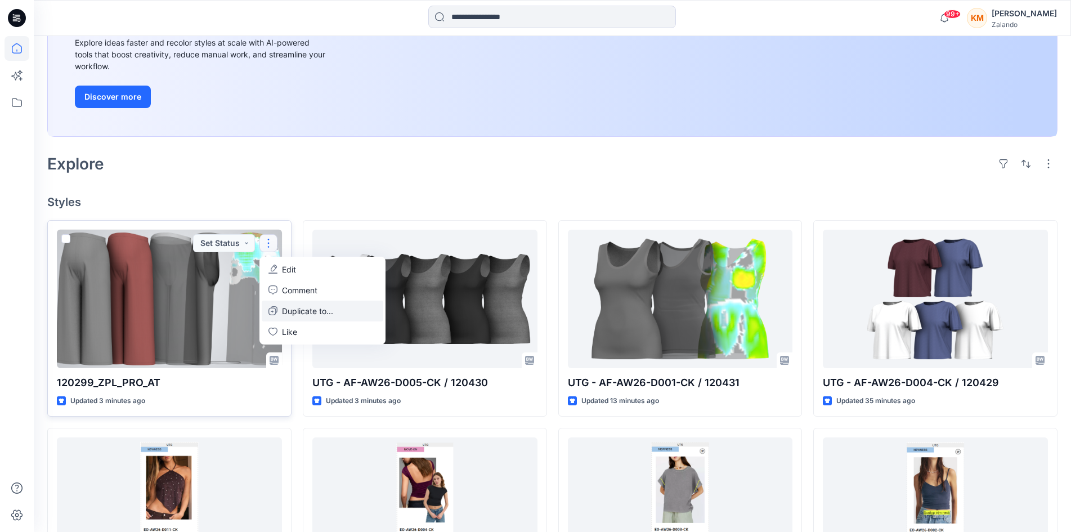
click at [309, 311] on p "Duplicate to..." at bounding box center [307, 311] width 51 height 12
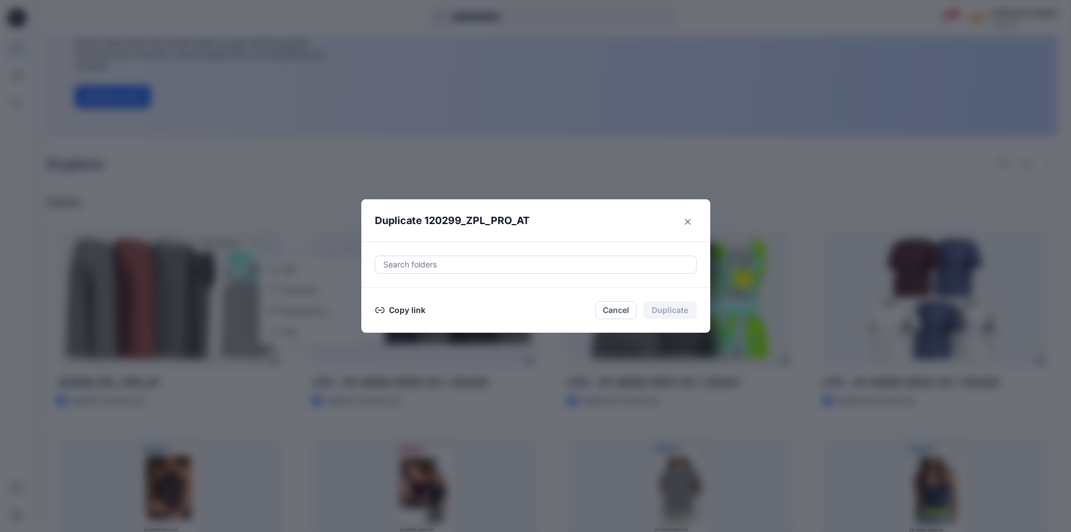
click at [401, 304] on button "Copy link" at bounding box center [400, 310] width 51 height 14
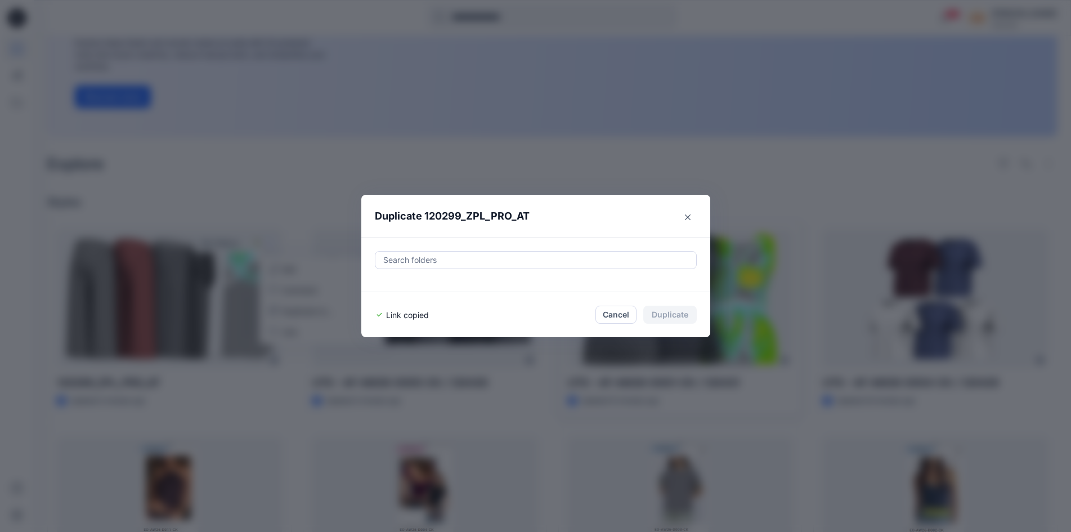
drag, startPoint x: 621, startPoint y: 310, endPoint x: 603, endPoint y: 369, distance: 61.9
click at [621, 310] on button "Cancel" at bounding box center [615, 315] width 41 height 18
